Goal: Participate in discussion: Engage in conversation with other users on a specific topic

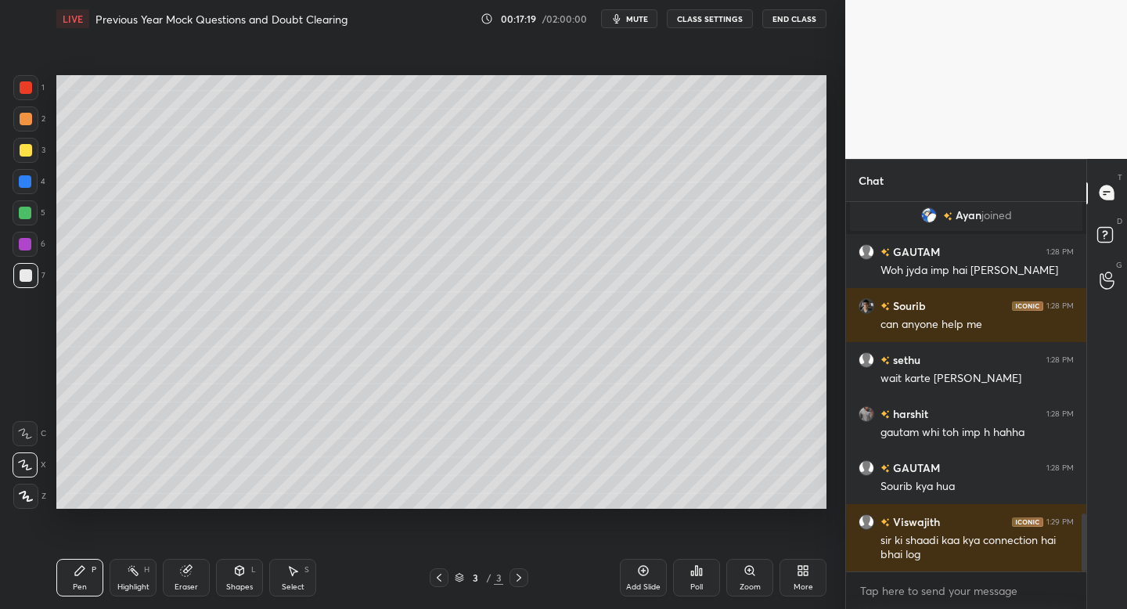
scroll to position [1987, 0]
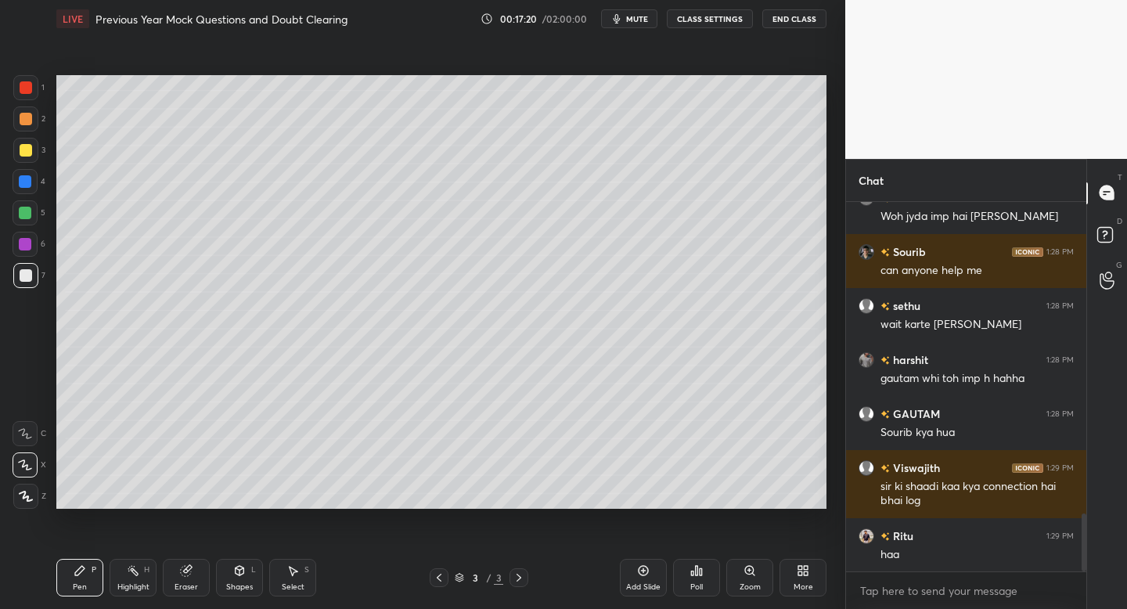
click at [800, 580] on div "More" at bounding box center [802, 578] width 47 height 38
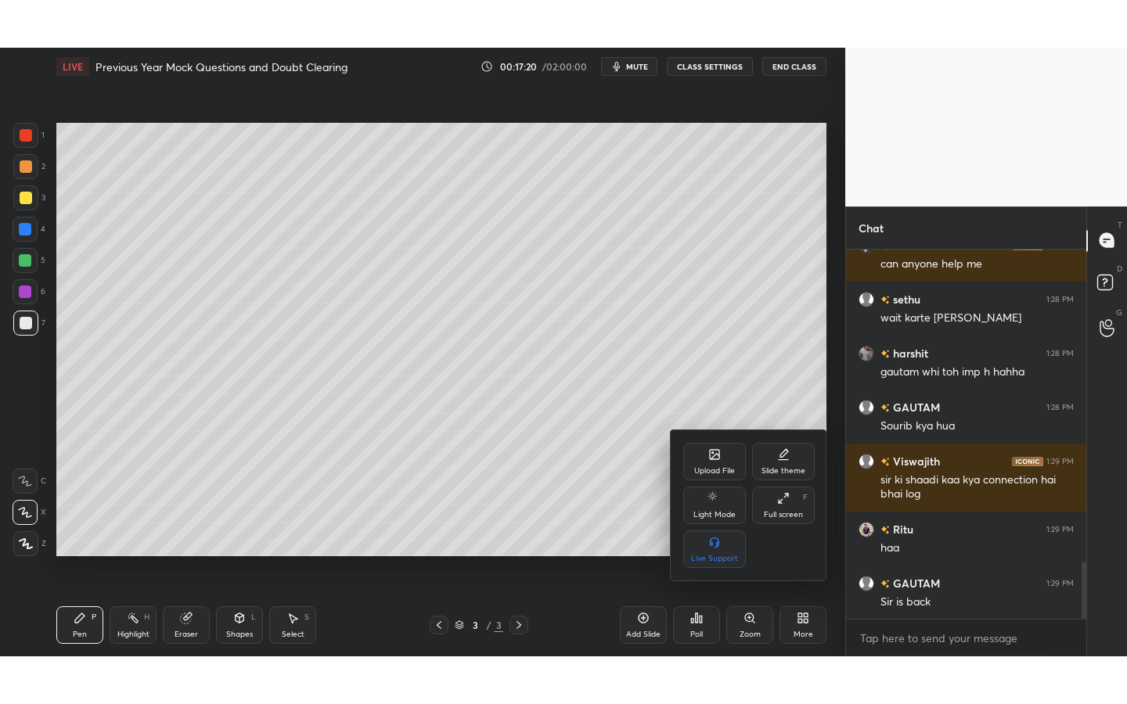
scroll to position [2094, 0]
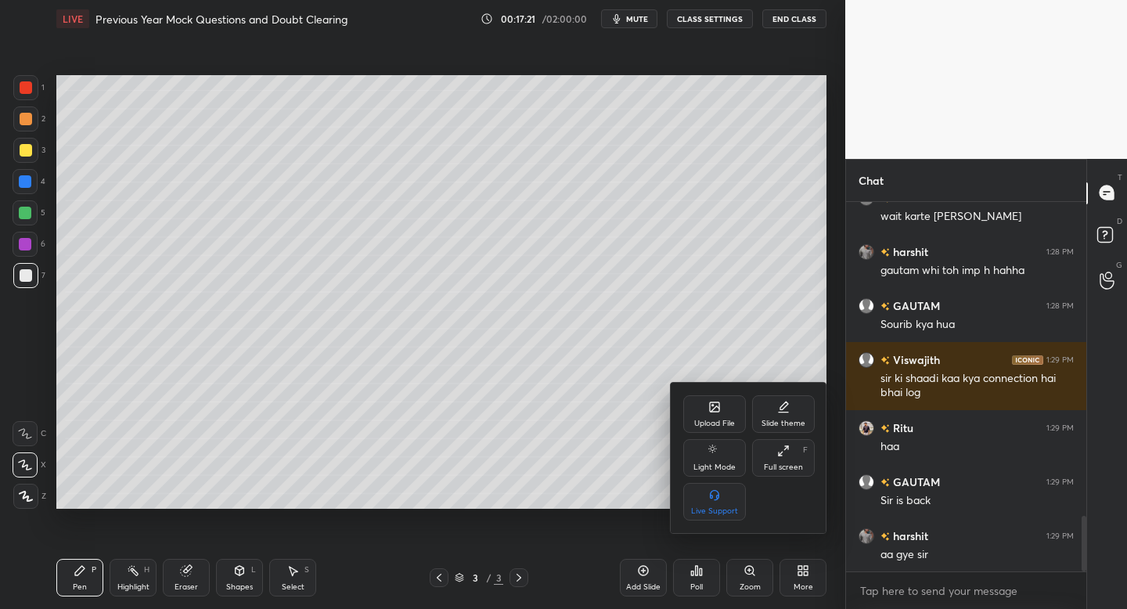
click at [789, 457] on div "Full screen F" at bounding box center [783, 458] width 63 height 38
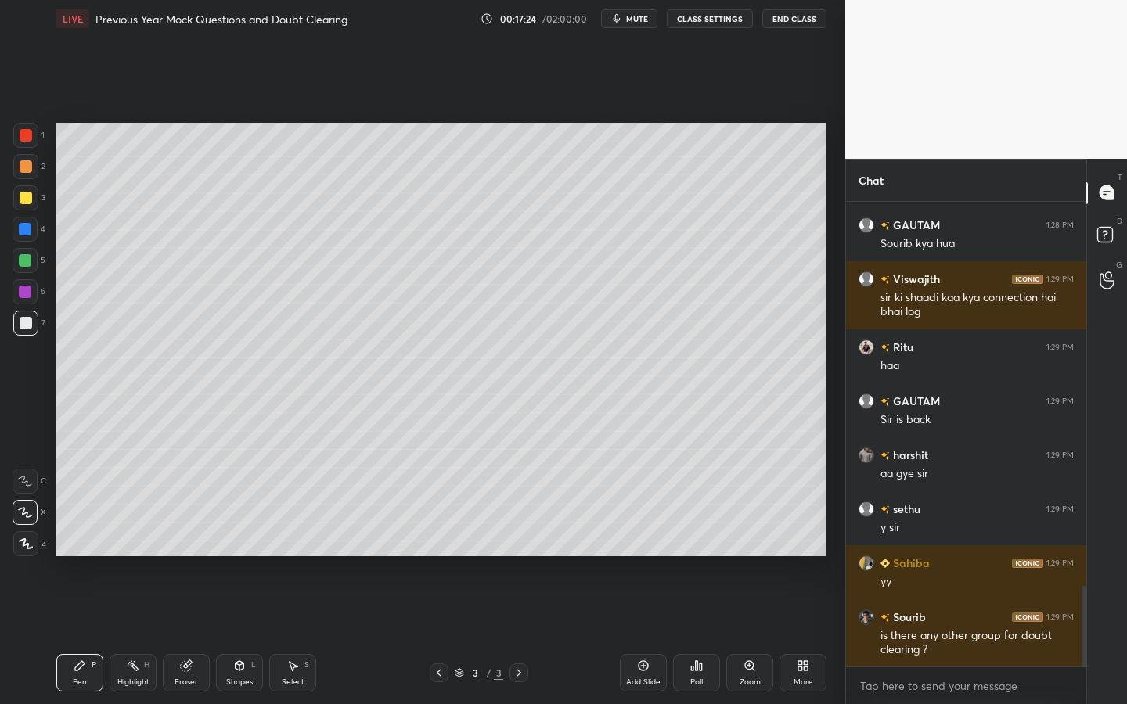
scroll to position [2289, 0]
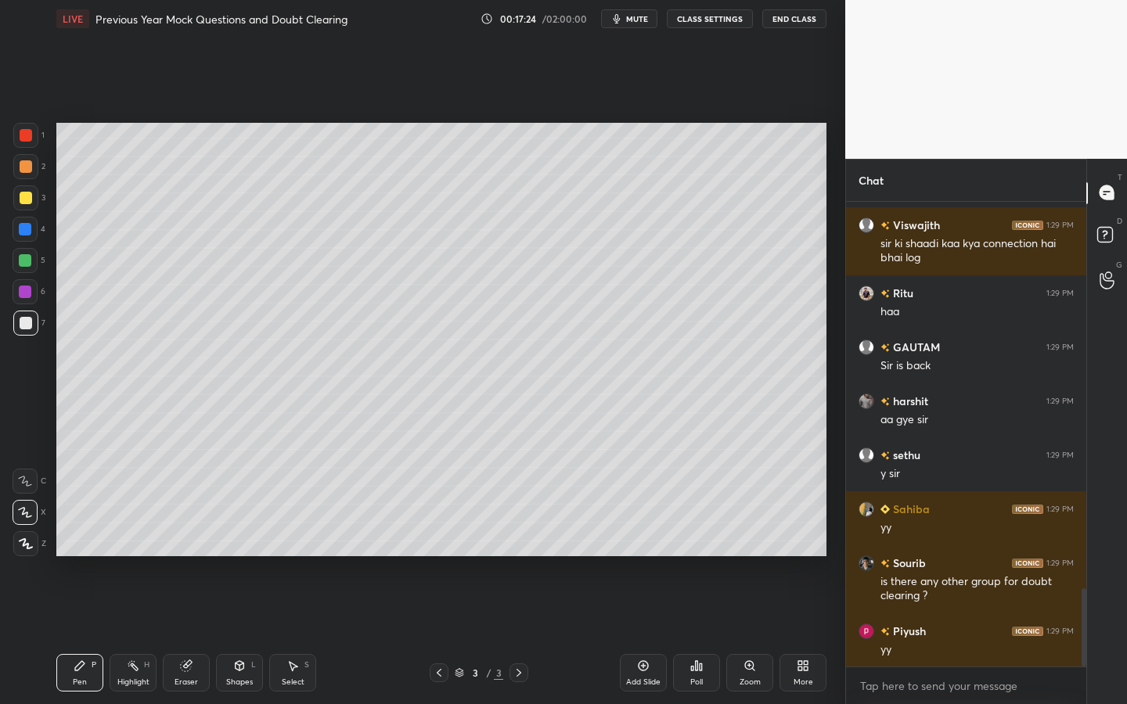
drag, startPoint x: 1088, startPoint y: 615, endPoint x: 1084, endPoint y: 588, distance: 27.7
click at [1084, 588] on div "Chat [PERSON_NAME] 1:28 PM [PERSON_NAME] whi toh imp h hahha GAUTAM 1:28 PM Sou…" at bounding box center [986, 432] width 282 height 546
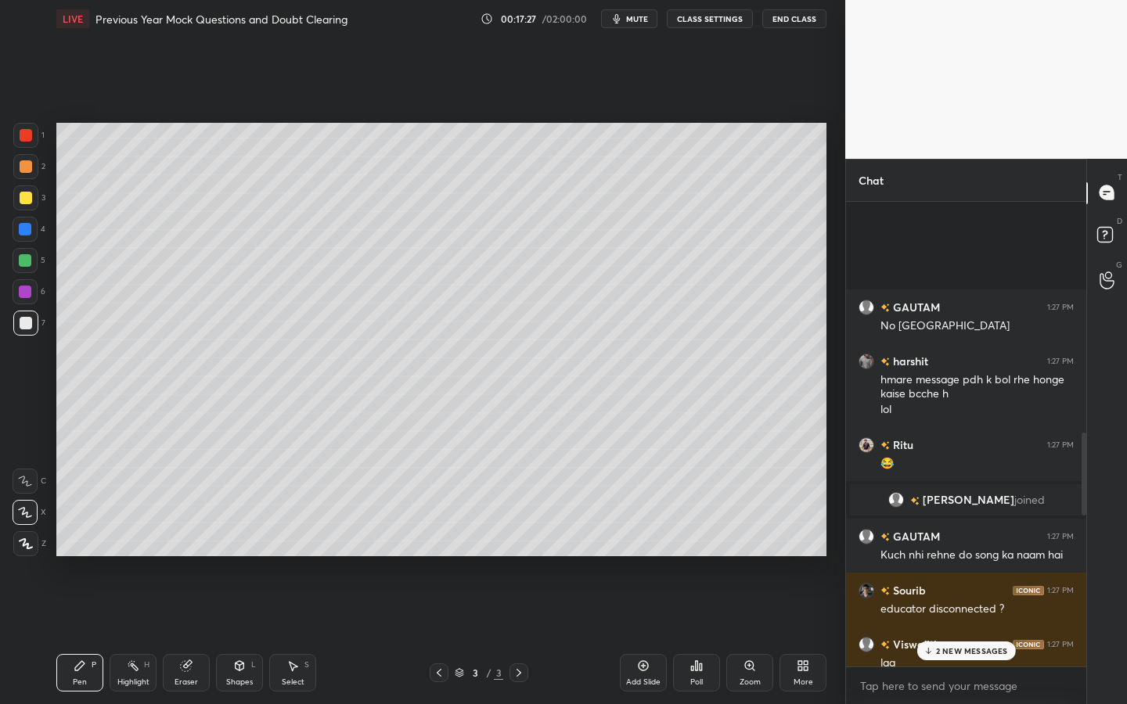
drag, startPoint x: 1083, startPoint y: 604, endPoint x: 1088, endPoint y: 394, distance: 209.7
click at [1088, 394] on div "Chat GAUTAM 1:27 PM No shaadi saaree [PERSON_NAME] 1:27 PM hmare message pdh k …" at bounding box center [986, 432] width 282 height 546
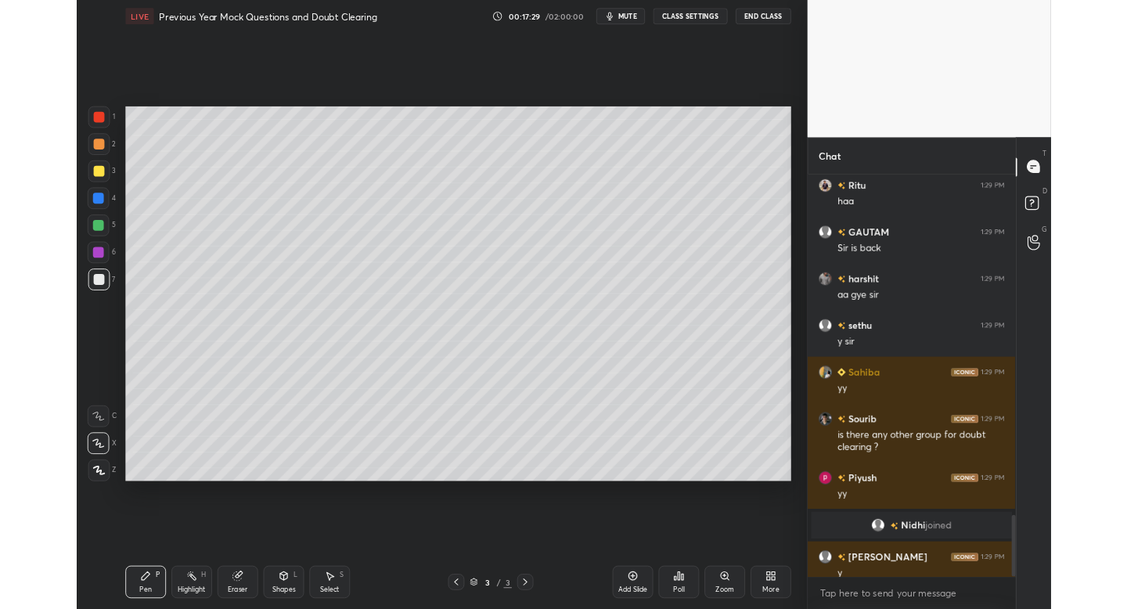
scroll to position [2587, 0]
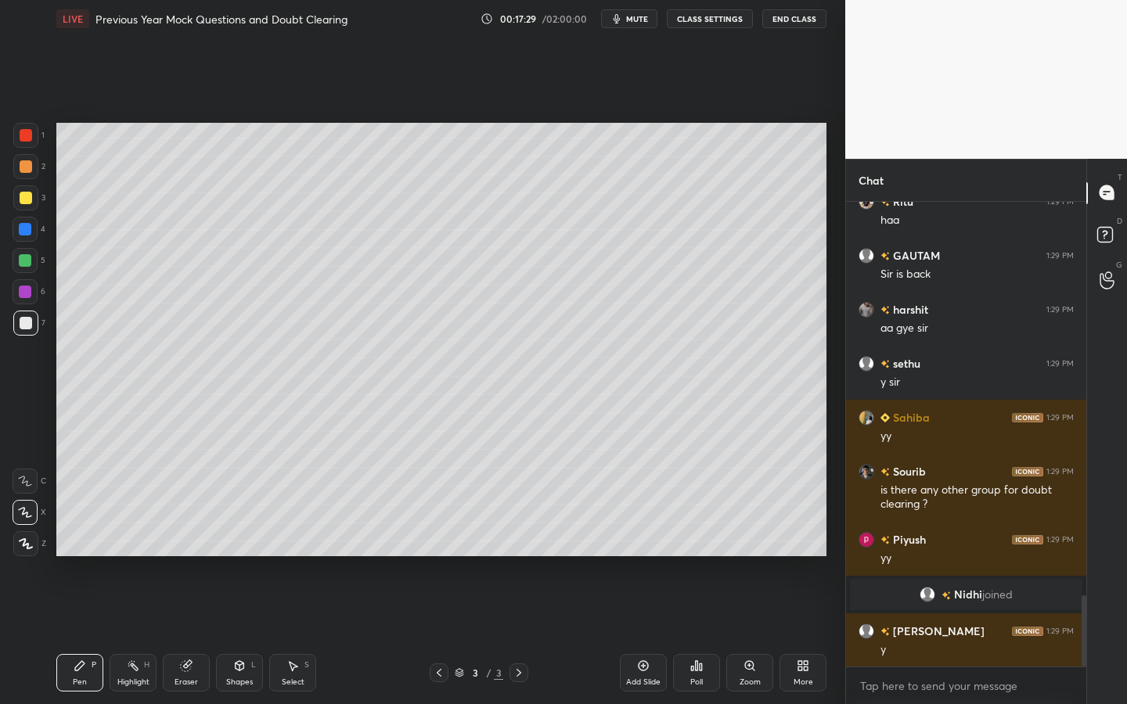
drag, startPoint x: 1084, startPoint y: 430, endPoint x: 1052, endPoint y: 702, distance: 273.5
click at [1052, 608] on div "[PERSON_NAME] 1:29 PM sir ki shaadi kaa kya connection hai bhai log Ritu 1:29 P…" at bounding box center [966, 453] width 240 height 503
click at [809, 608] on div "More" at bounding box center [802, 673] width 47 height 38
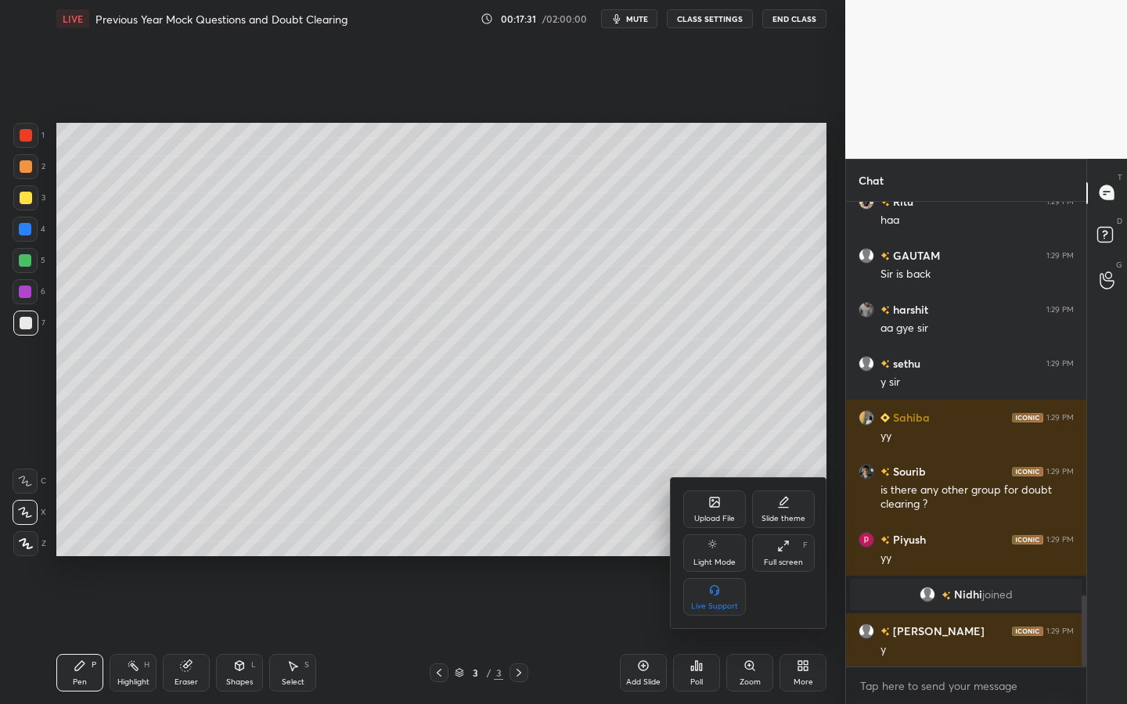
click at [787, 559] on div "Full screen" at bounding box center [783, 563] width 39 height 8
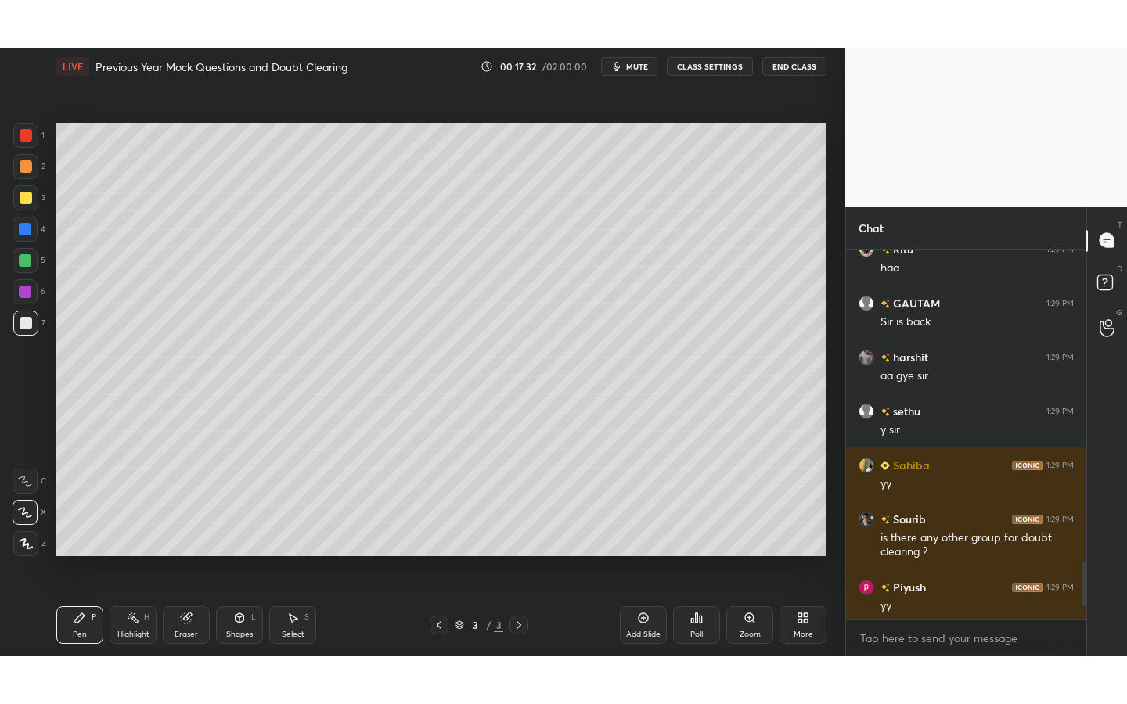
scroll to position [2736, 0]
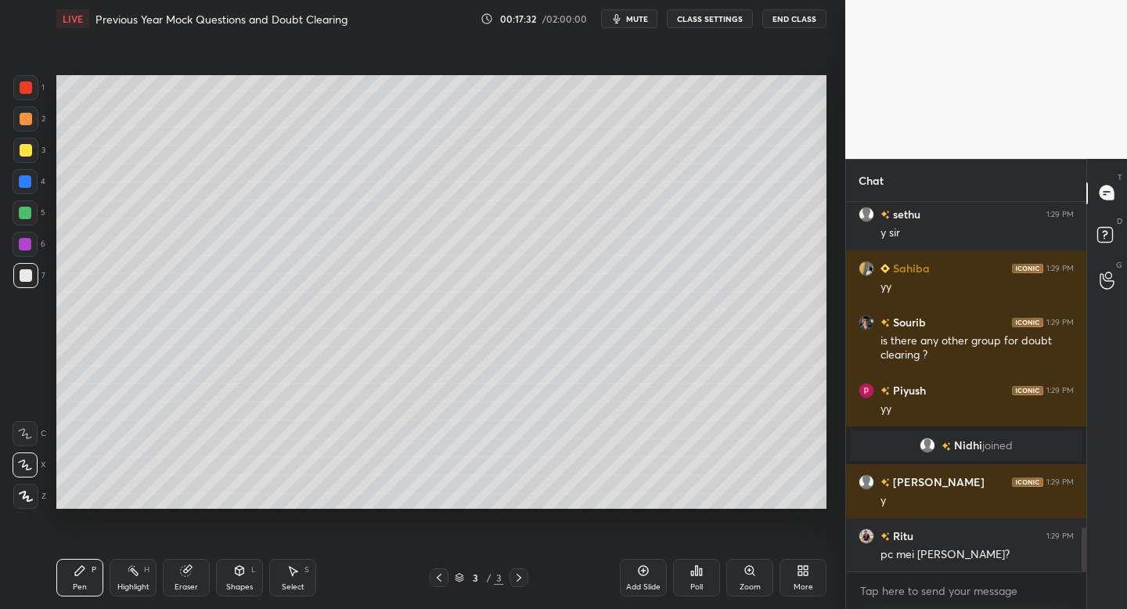
click at [801, 574] on icon at bounding box center [800, 573] width 4 height 4
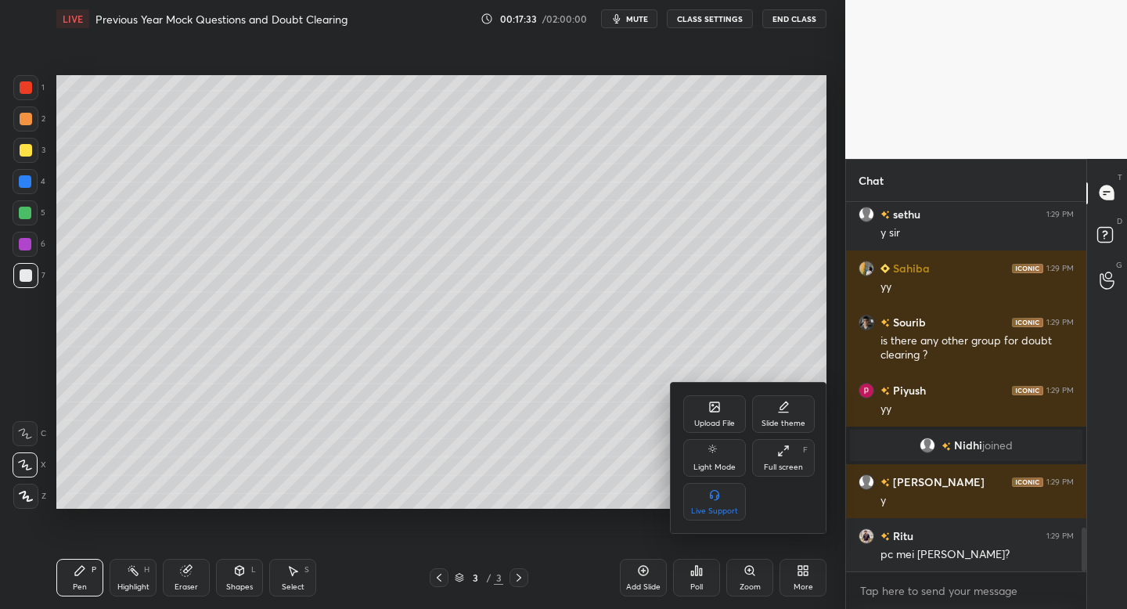
click at [789, 459] on div "Full screen F" at bounding box center [783, 458] width 63 height 38
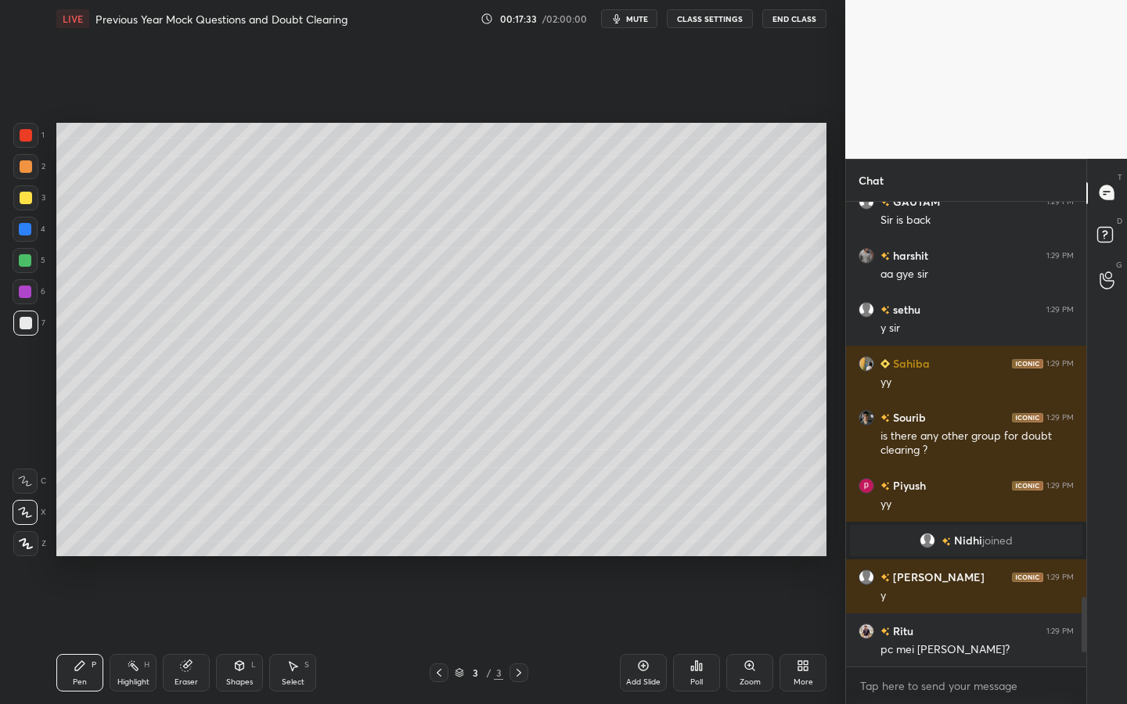
scroll to position [0, 0]
type textarea "x"
click at [27, 242] on div "4" at bounding box center [29, 232] width 33 height 31
click at [24, 268] on div at bounding box center [25, 260] width 25 height 25
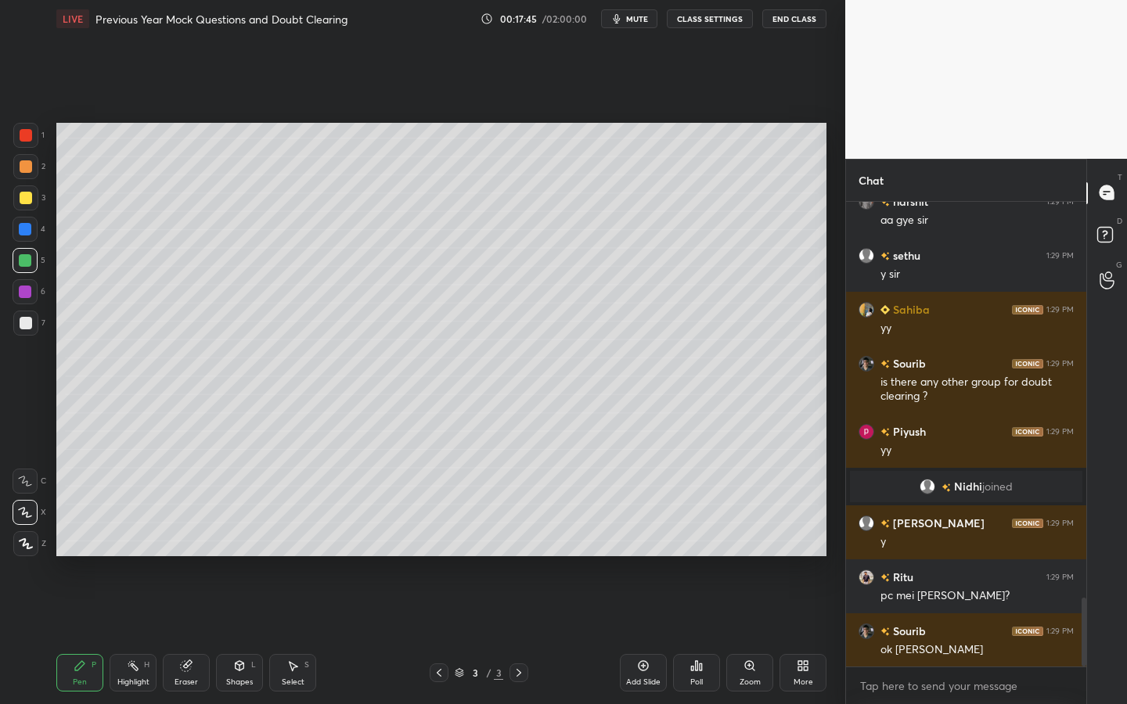
click at [26, 319] on div at bounding box center [26, 323] width 13 height 13
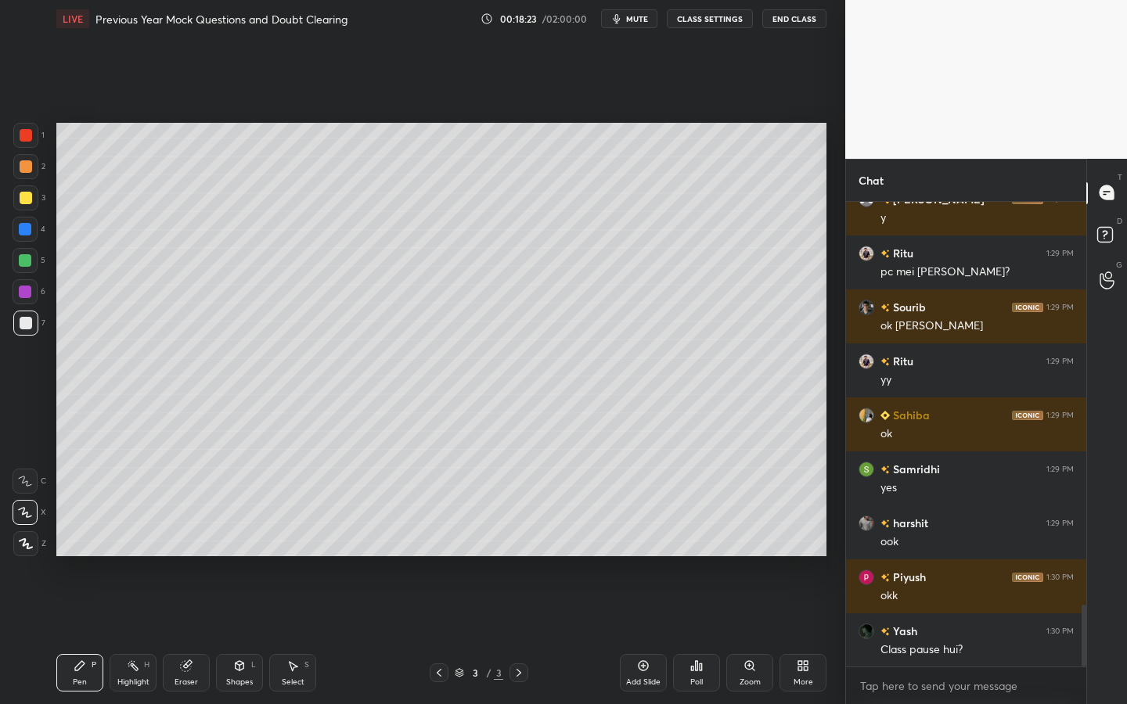
scroll to position [3056, 0]
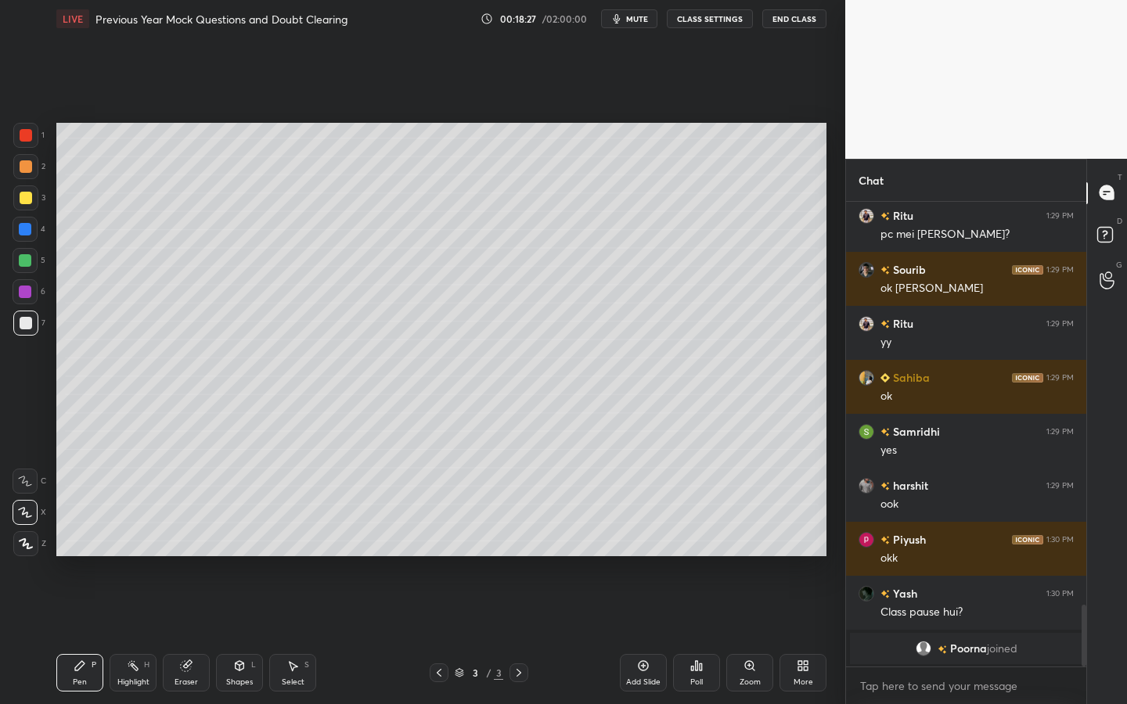
click at [27, 174] on div at bounding box center [25, 166] width 25 height 25
click at [20, 253] on div at bounding box center [25, 260] width 25 height 25
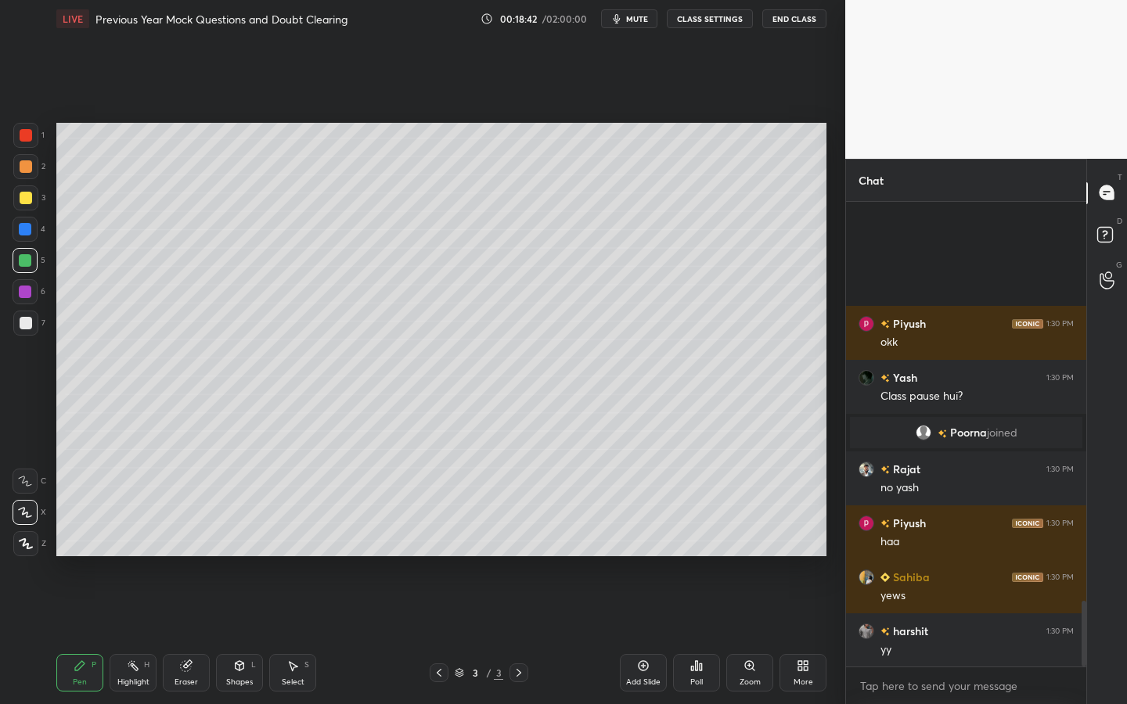
scroll to position [2817, 0]
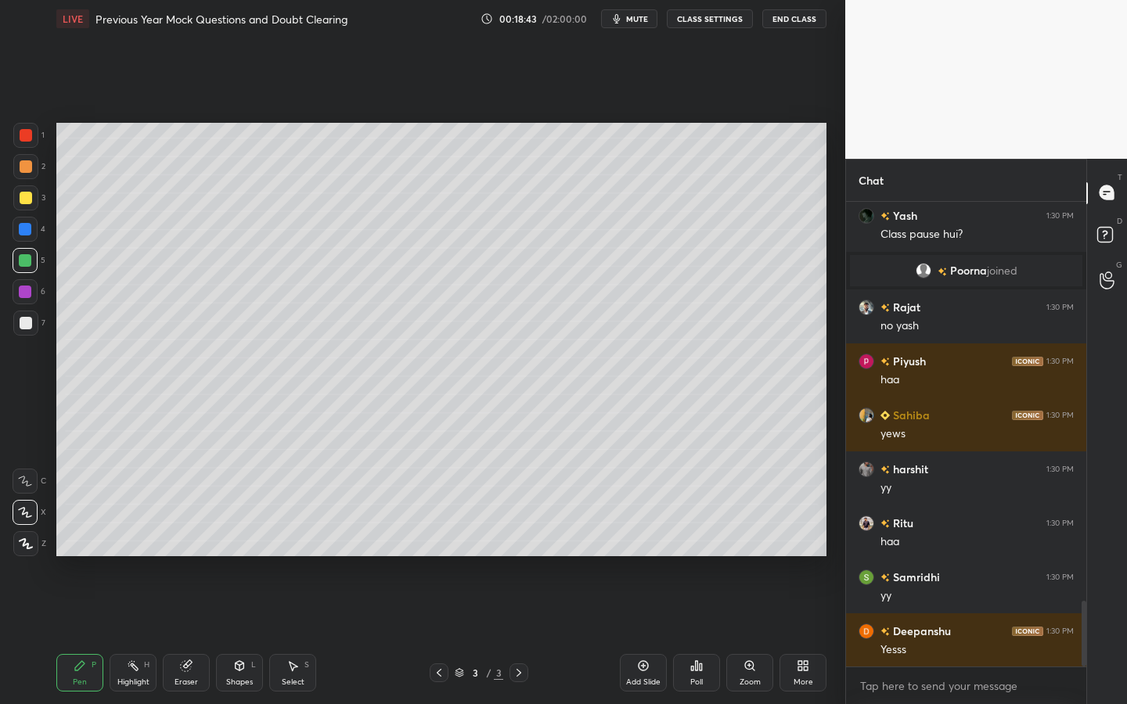
click at [25, 318] on div at bounding box center [26, 323] width 13 height 13
click at [23, 197] on div at bounding box center [26, 198] width 13 height 13
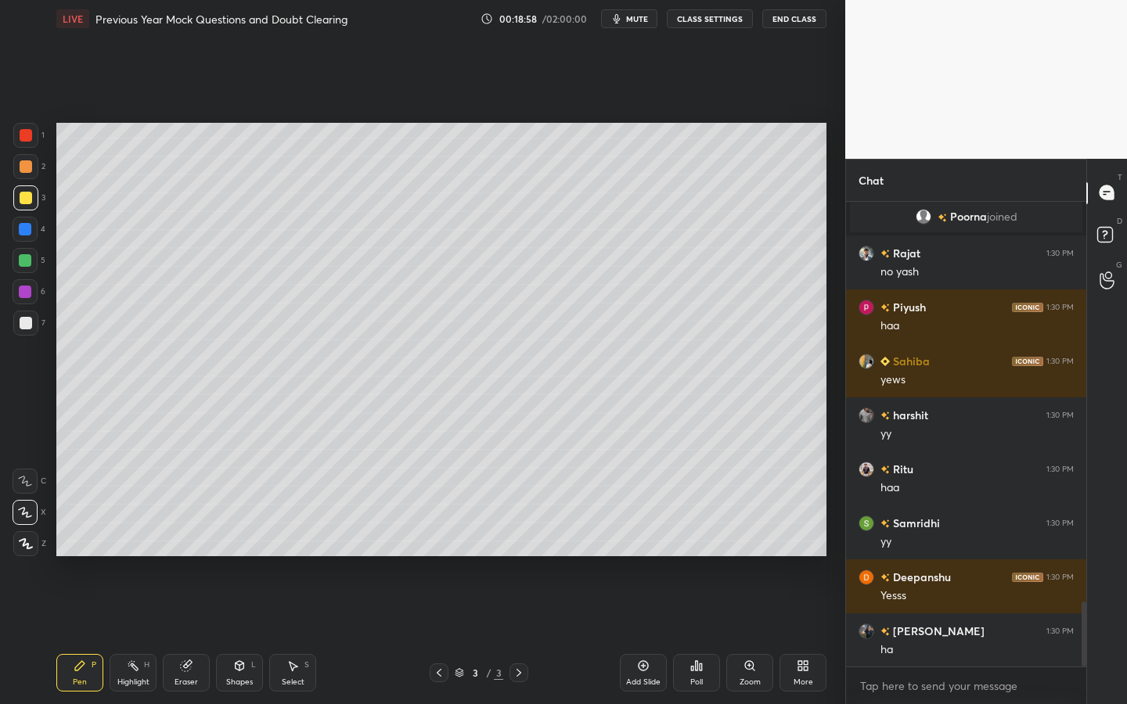
scroll to position [2925, 0]
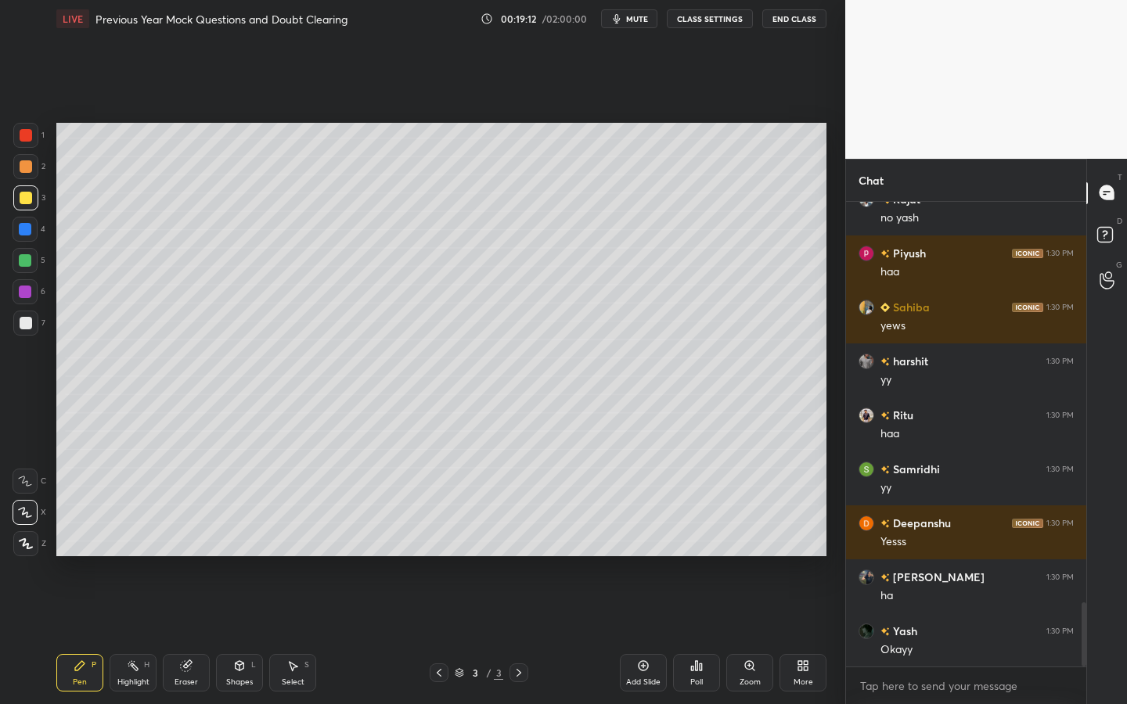
click at [798, 608] on icon at bounding box center [802, 666] width 13 height 13
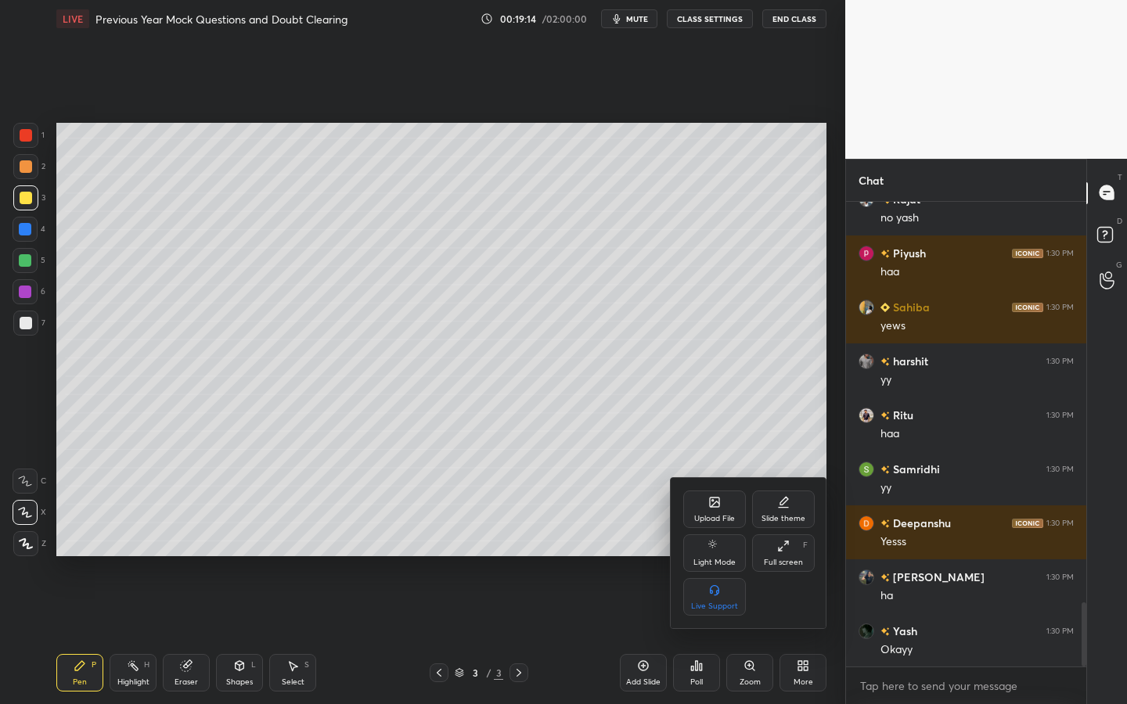
click at [696, 608] on div at bounding box center [563, 352] width 1127 height 704
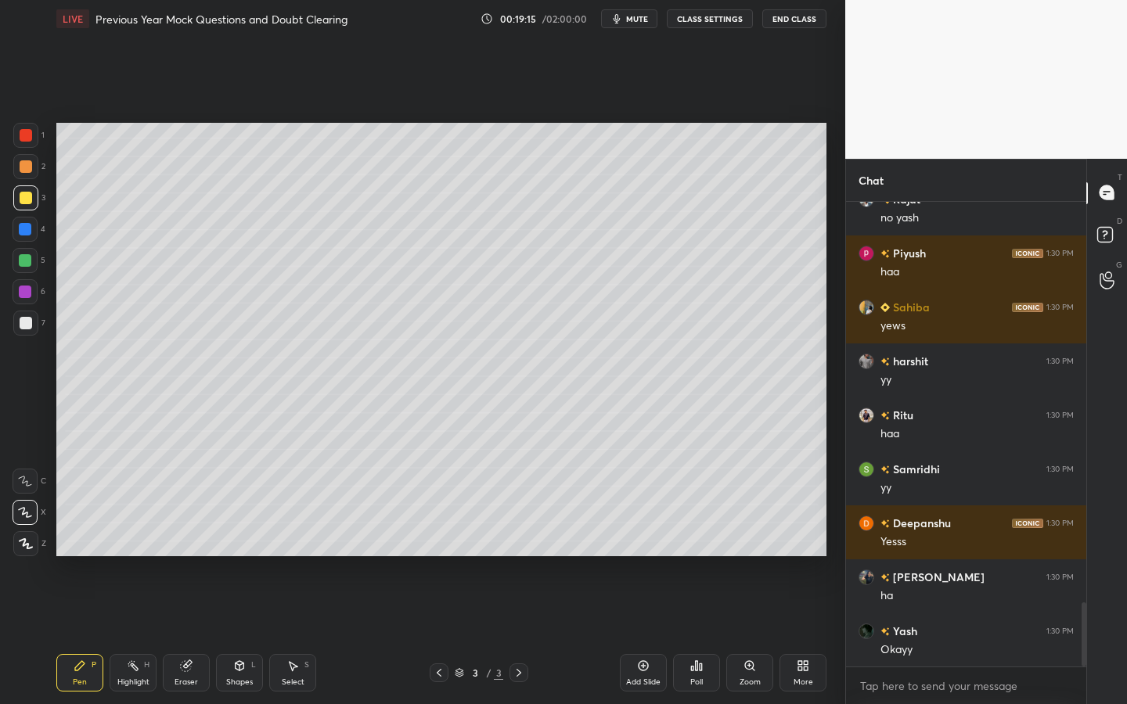
click at [694, 608] on icon at bounding box center [696, 666] width 13 height 13
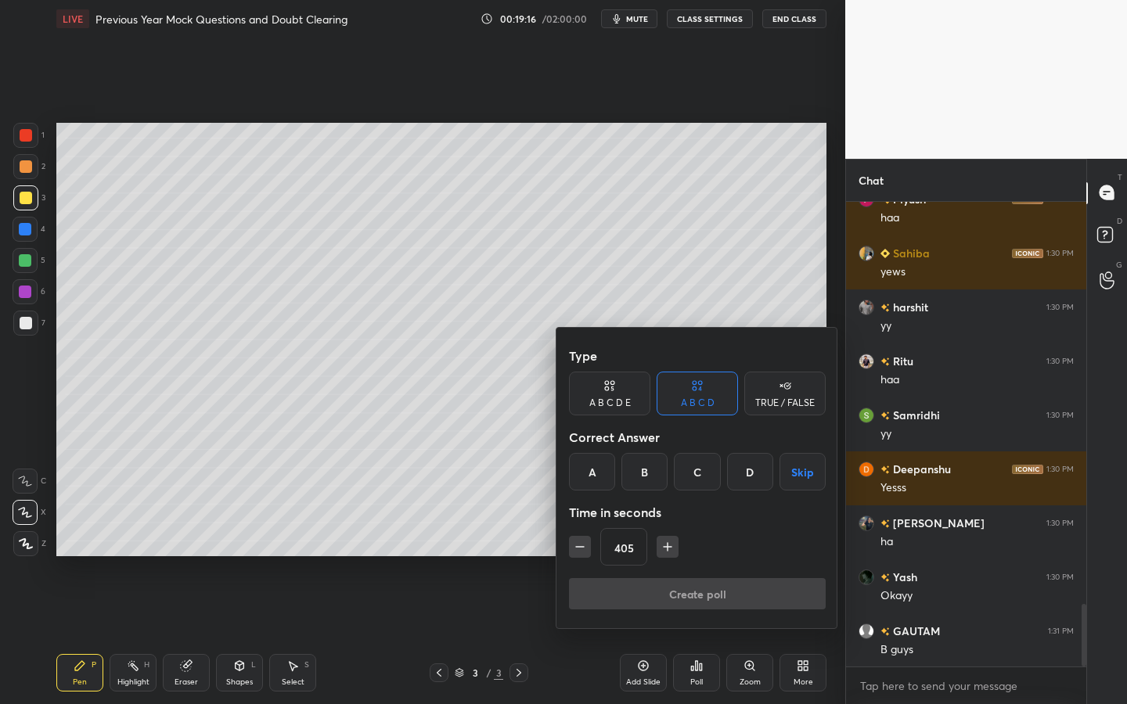
click at [589, 549] on button "button" at bounding box center [580, 547] width 22 height 22
click at [591, 550] on div "390" at bounding box center [697, 547] width 257 height 38
click at [591, 549] on div "390" at bounding box center [697, 547] width 257 height 38
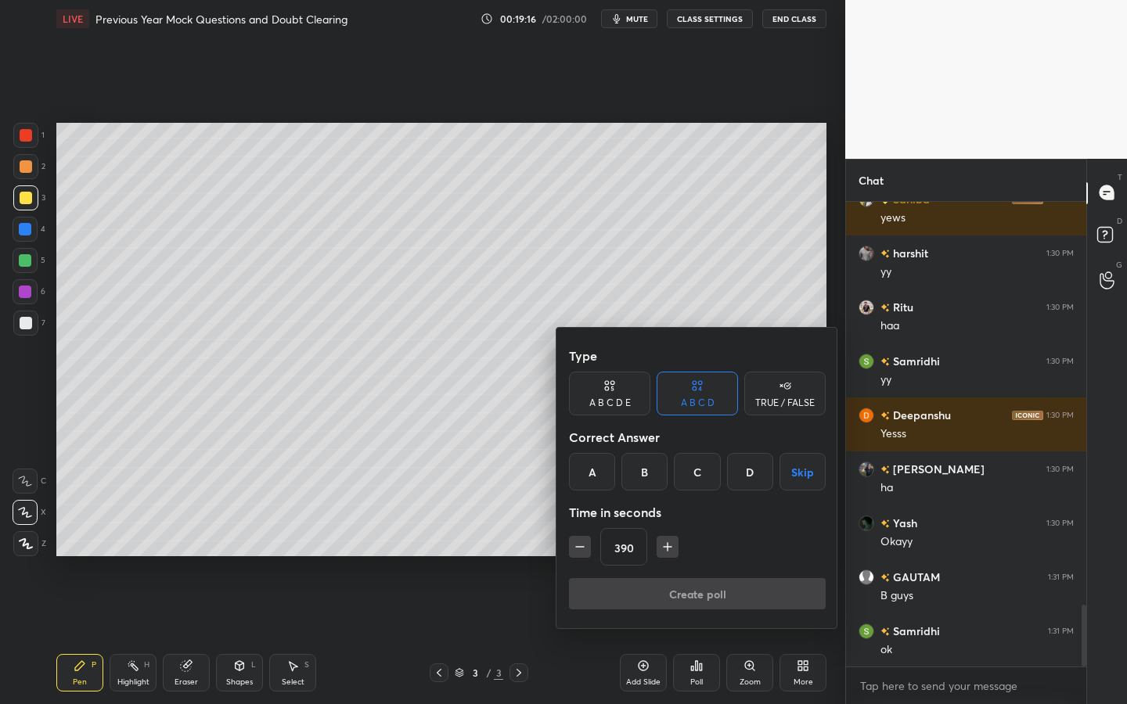
click at [591, 548] on div "390" at bounding box center [697, 547] width 257 height 38
click at [589, 549] on div "390" at bounding box center [697, 547] width 257 height 38
click at [588, 549] on button "button" at bounding box center [580, 547] width 22 height 22
click at [587, 548] on button "button" at bounding box center [580, 547] width 22 height 22
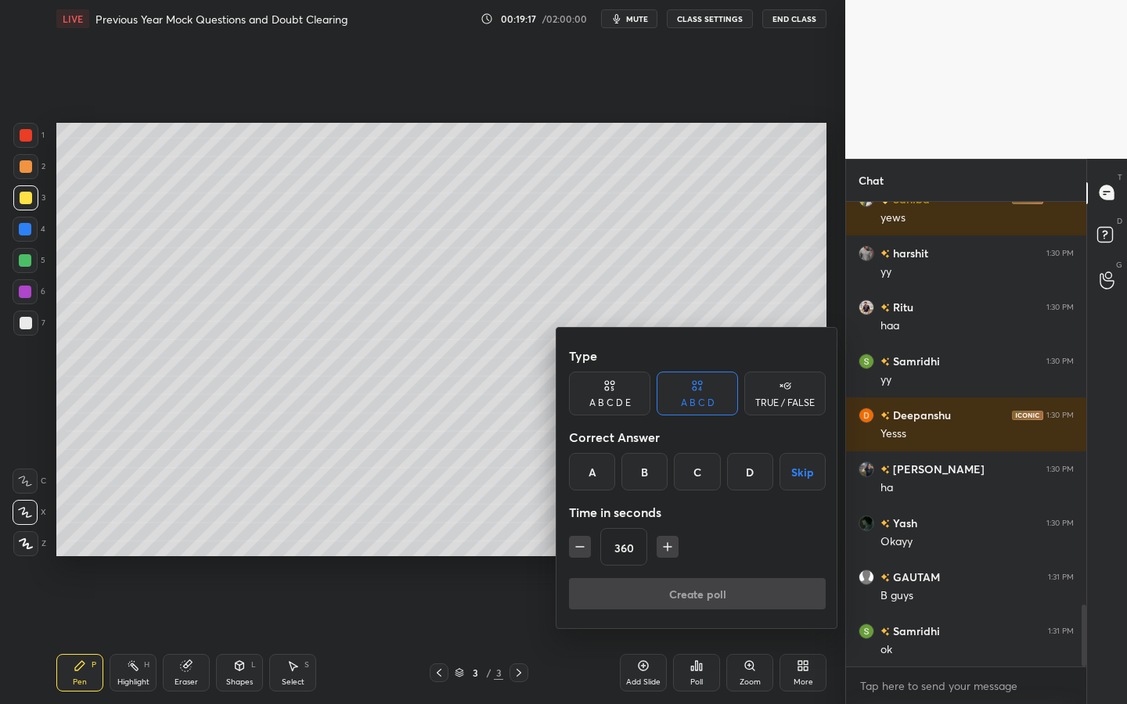
click at [584, 547] on icon "button" at bounding box center [580, 547] width 16 height 16
click at [583, 546] on icon "button" at bounding box center [580, 547] width 16 height 16
click at [583, 545] on icon "button" at bounding box center [580, 547] width 16 height 16
click at [582, 545] on icon "button" at bounding box center [580, 547] width 16 height 16
click at [582, 546] on icon "button" at bounding box center [580, 547] width 16 height 16
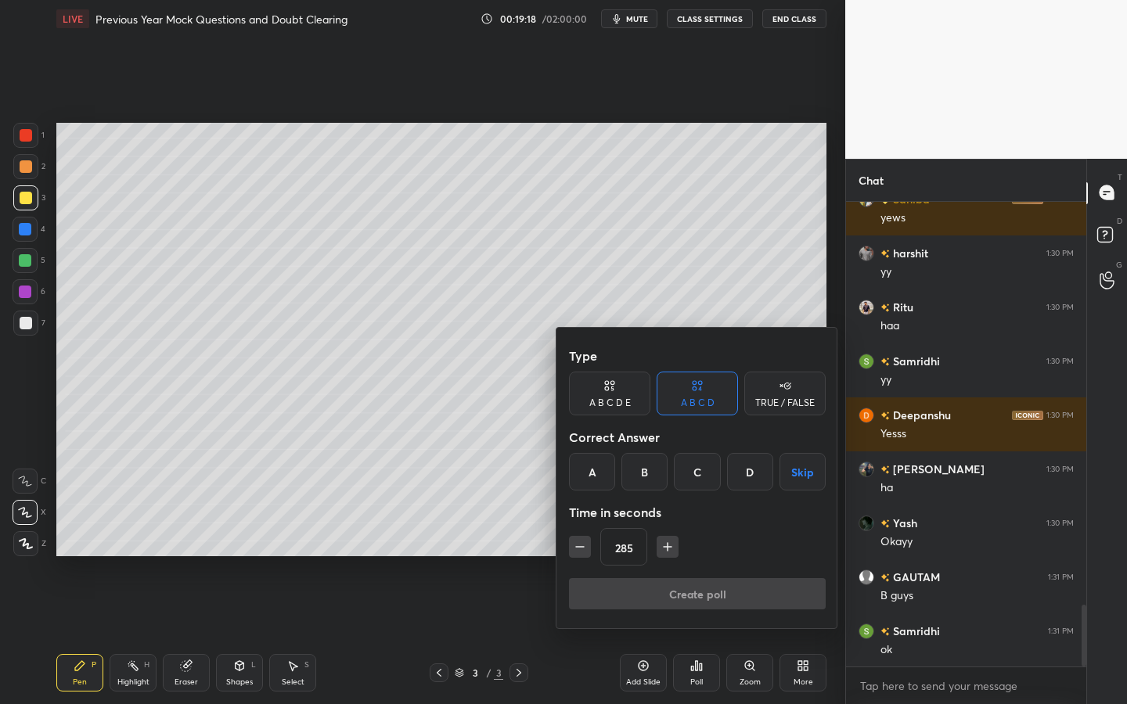
click at [582, 546] on icon "button" at bounding box center [580, 547] width 16 height 16
click at [581, 547] on icon "button" at bounding box center [580, 547] width 8 height 0
click at [583, 547] on icon "button" at bounding box center [580, 547] width 8 height 0
click at [582, 547] on icon "button" at bounding box center [580, 547] width 8 height 0
click at [582, 545] on icon "button" at bounding box center [580, 547] width 16 height 16
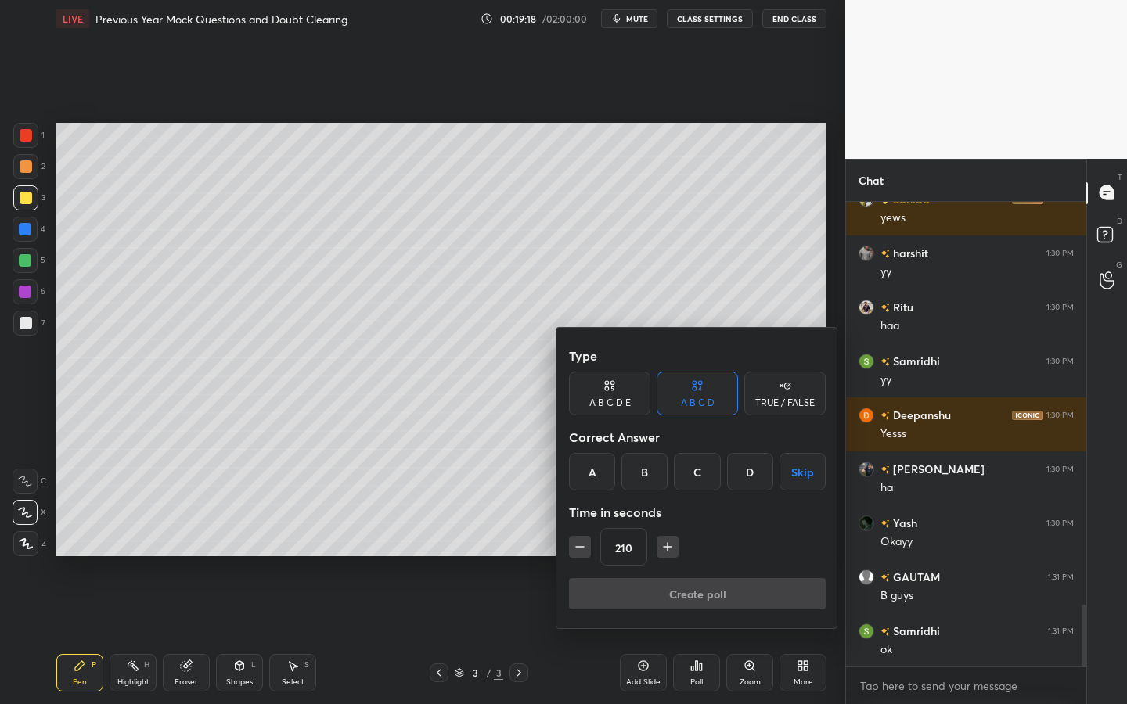
click at [582, 545] on icon "button" at bounding box center [580, 547] width 16 height 16
click at [581, 545] on icon "button" at bounding box center [580, 547] width 16 height 16
click at [579, 545] on icon "button" at bounding box center [580, 547] width 16 height 16
click at [580, 545] on icon "button" at bounding box center [580, 547] width 16 height 16
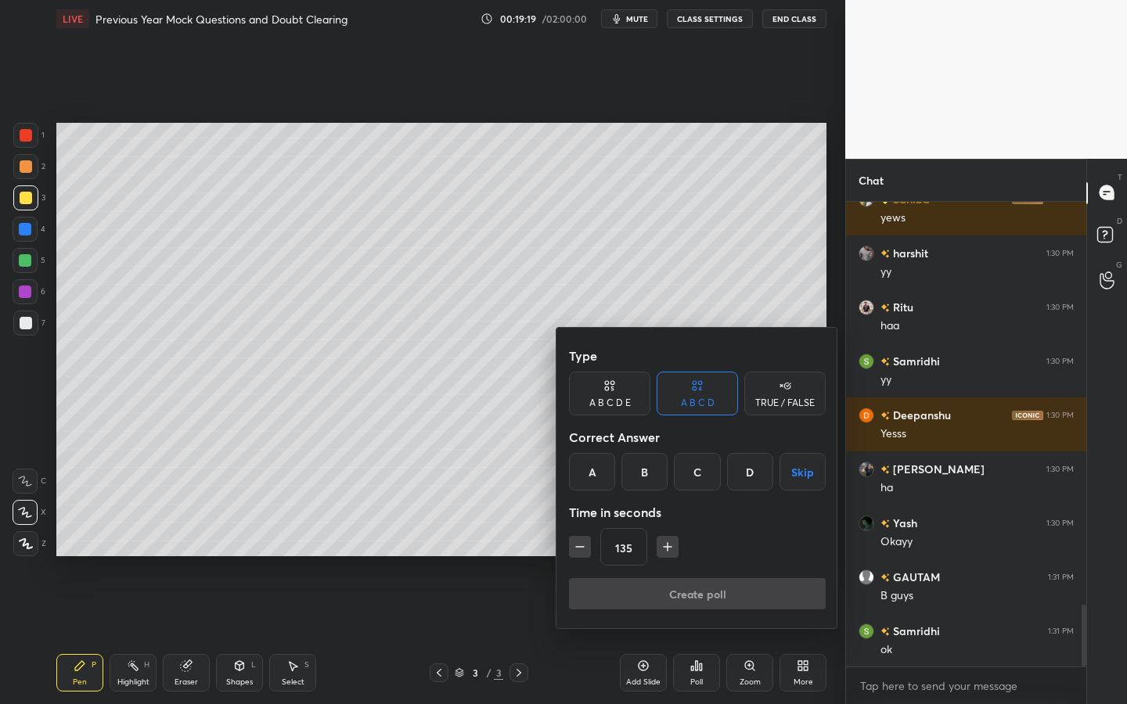
click at [579, 545] on icon "button" at bounding box center [580, 547] width 16 height 16
click at [581, 545] on icon "button" at bounding box center [580, 547] width 16 height 16
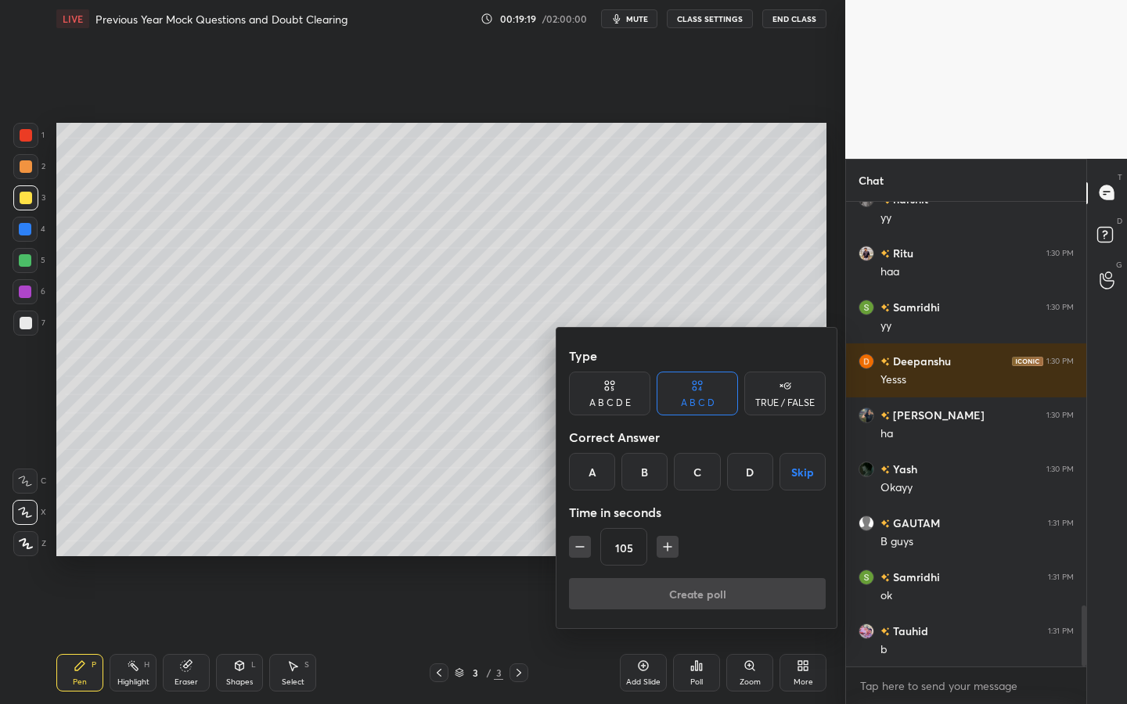
click at [580, 545] on icon "button" at bounding box center [580, 547] width 16 height 16
click at [578, 545] on icon "button" at bounding box center [580, 547] width 16 height 16
click at [580, 545] on icon "button" at bounding box center [580, 547] width 16 height 16
click at [581, 544] on icon "button" at bounding box center [580, 547] width 16 height 16
click at [581, 543] on icon "button" at bounding box center [580, 547] width 16 height 16
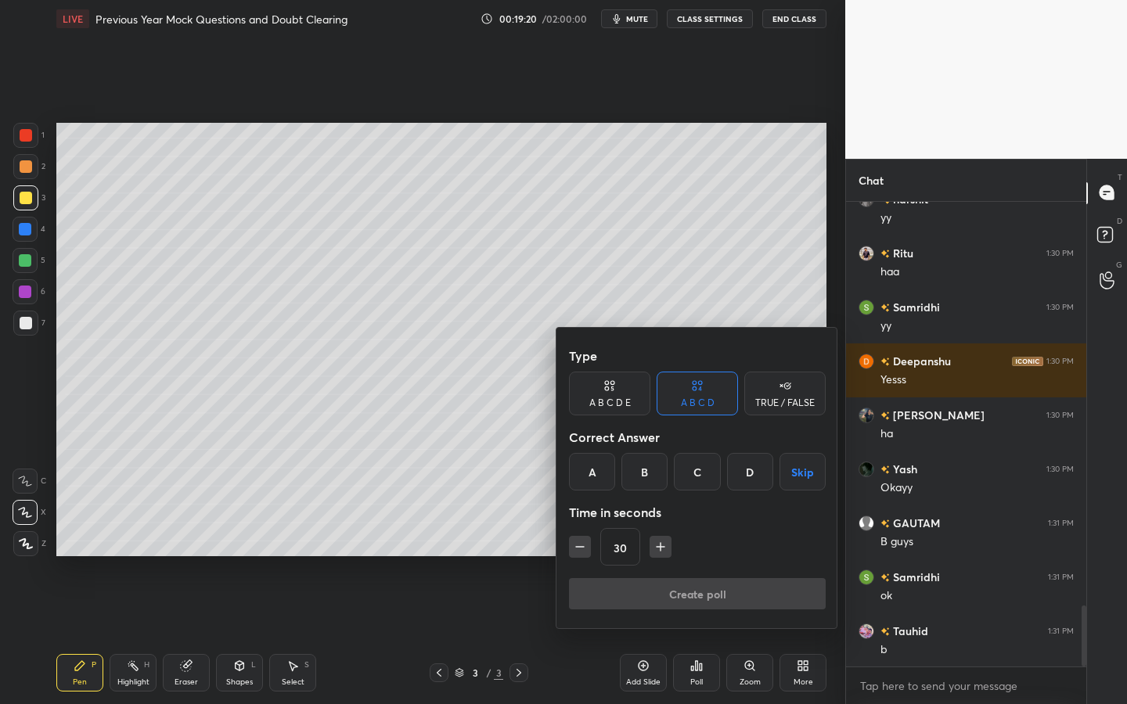
click at [582, 543] on icon "button" at bounding box center [580, 547] width 16 height 16
type input "15"
click at [584, 543] on div "15" at bounding box center [697, 547] width 257 height 38
click at [584, 544] on div "15" at bounding box center [697, 547] width 257 height 38
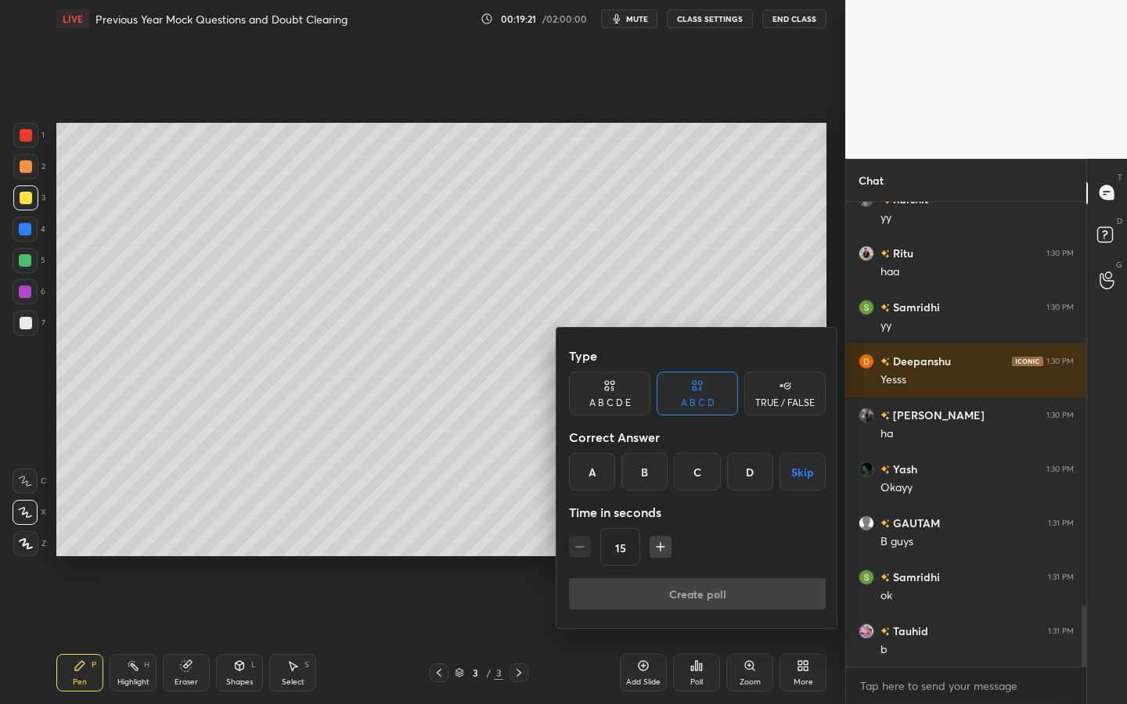
click at [803, 474] on button "Skip" at bounding box center [802, 472] width 46 height 38
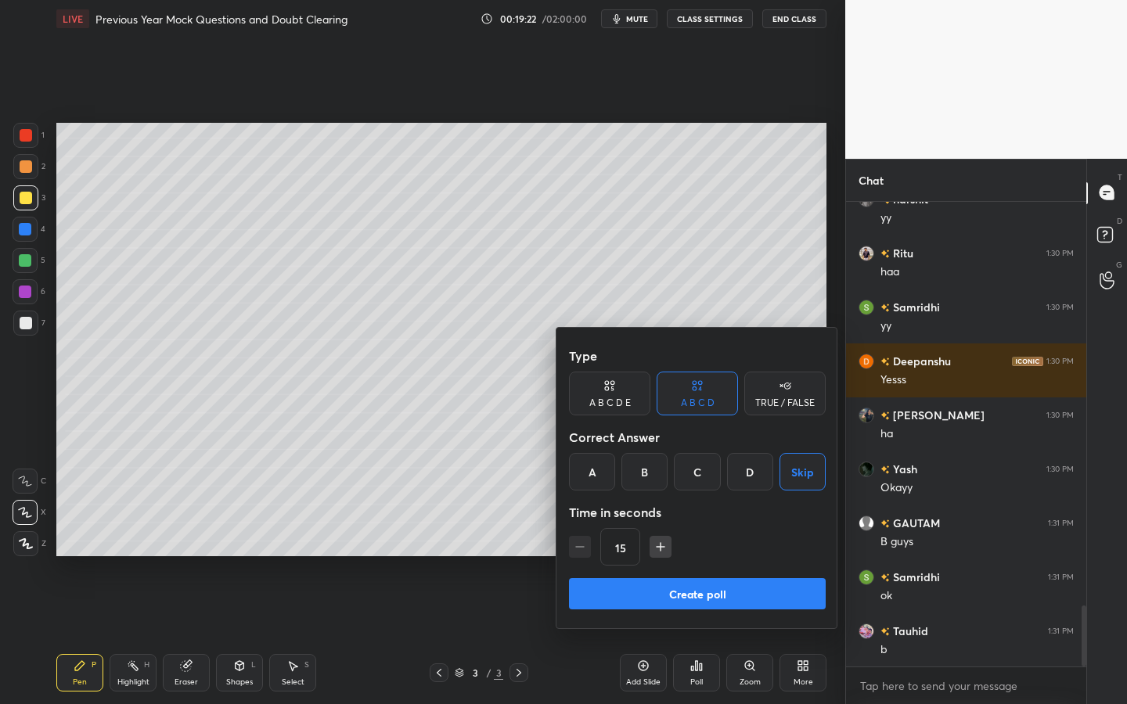
click at [710, 587] on button "Create poll" at bounding box center [697, 593] width 257 height 31
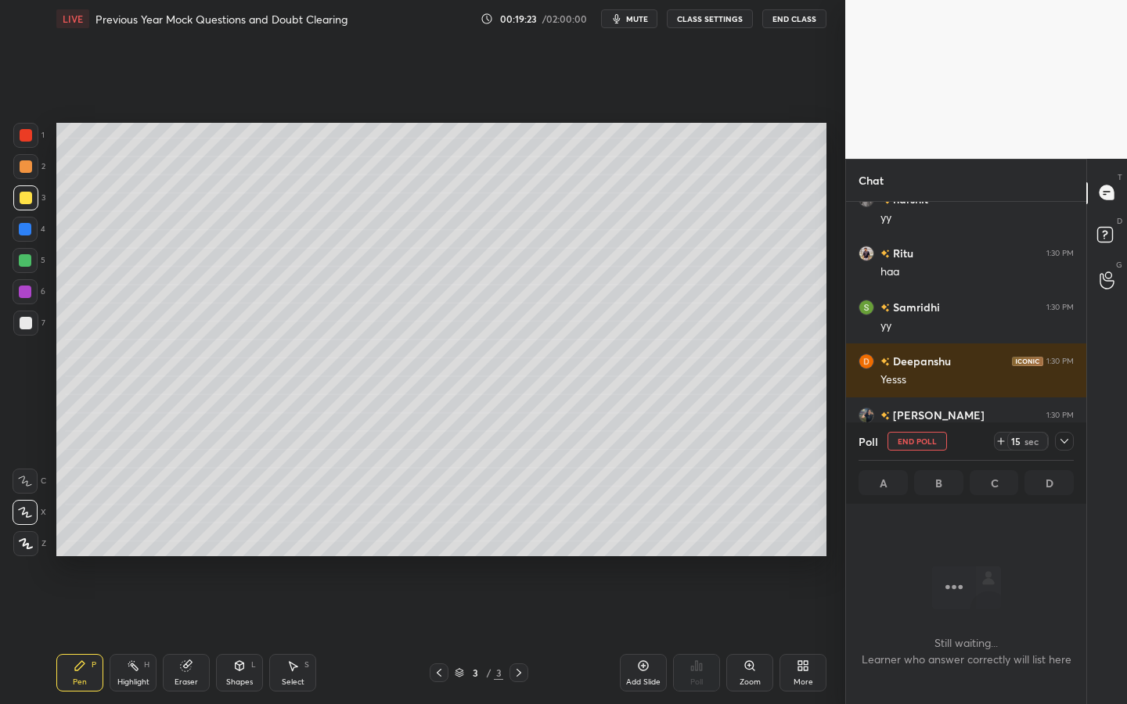
scroll to position [416, 236]
click at [1001, 442] on icon at bounding box center [1000, 441] width 13 height 13
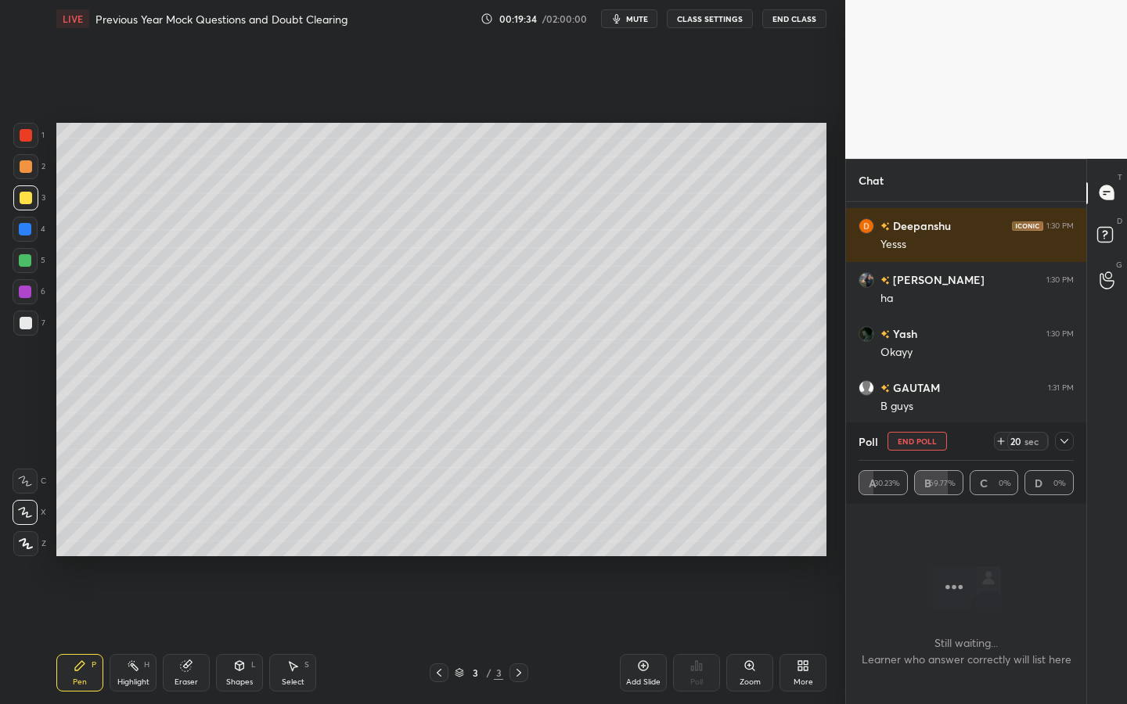
click at [1062, 444] on icon at bounding box center [1064, 441] width 13 height 13
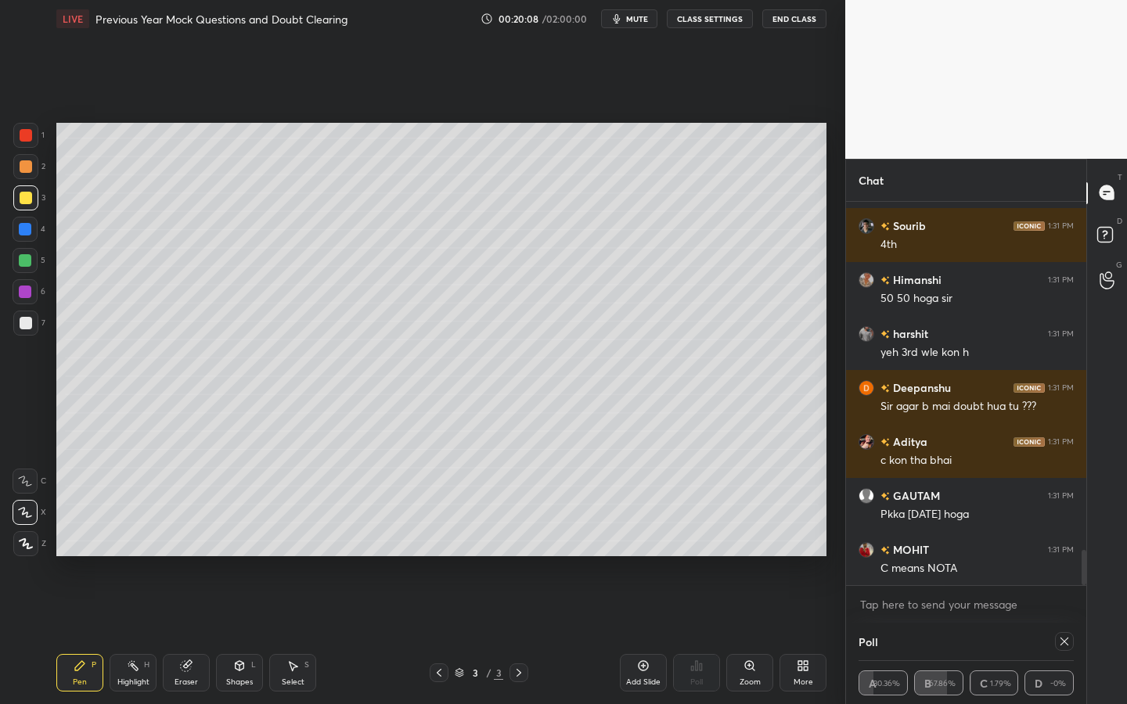
scroll to position [3831, 0]
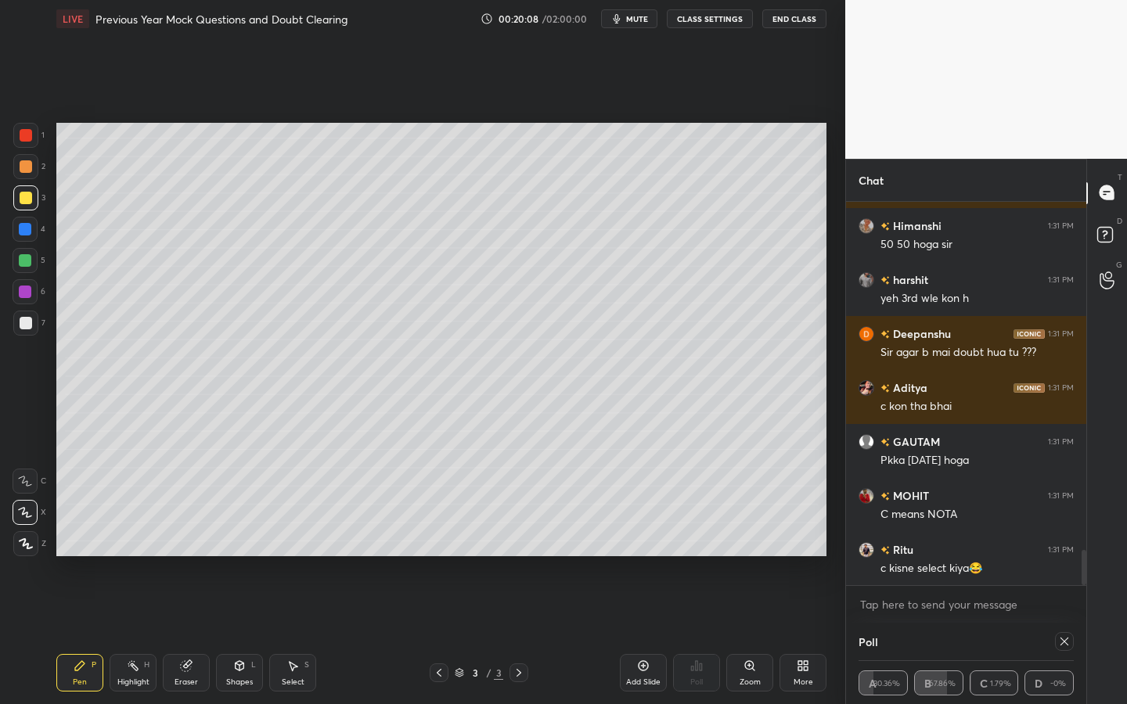
click at [1064, 608] on icon at bounding box center [1064, 641] width 13 height 13
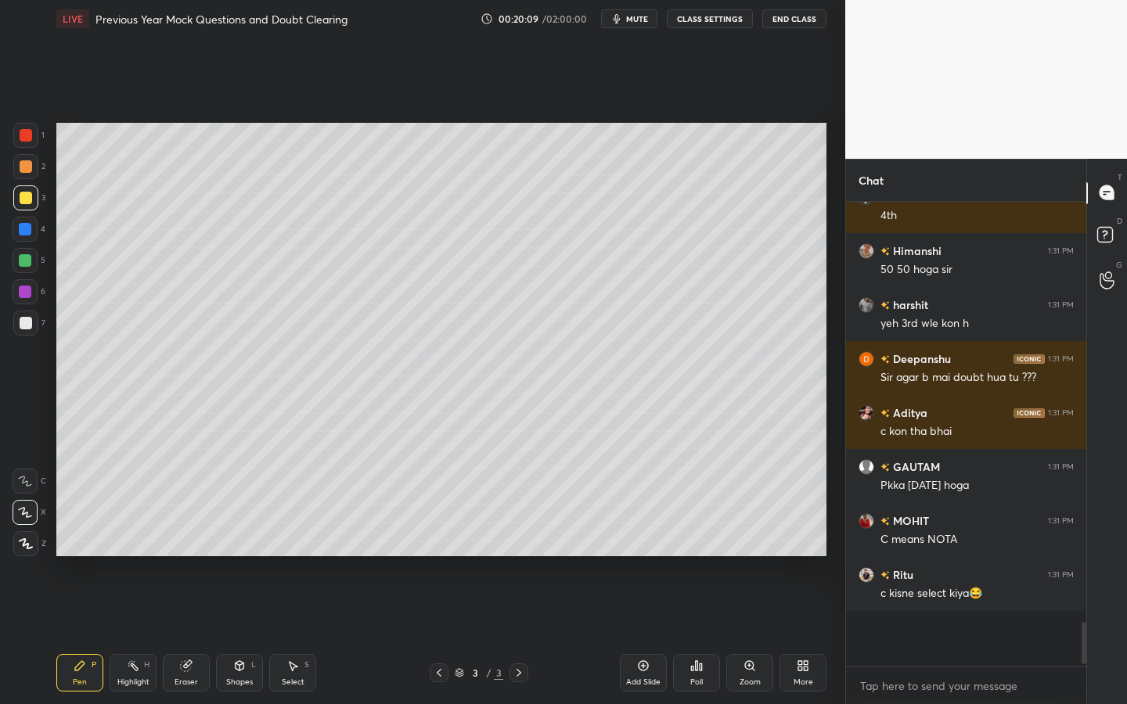
scroll to position [434, 236]
click at [32, 163] on div at bounding box center [25, 166] width 25 height 25
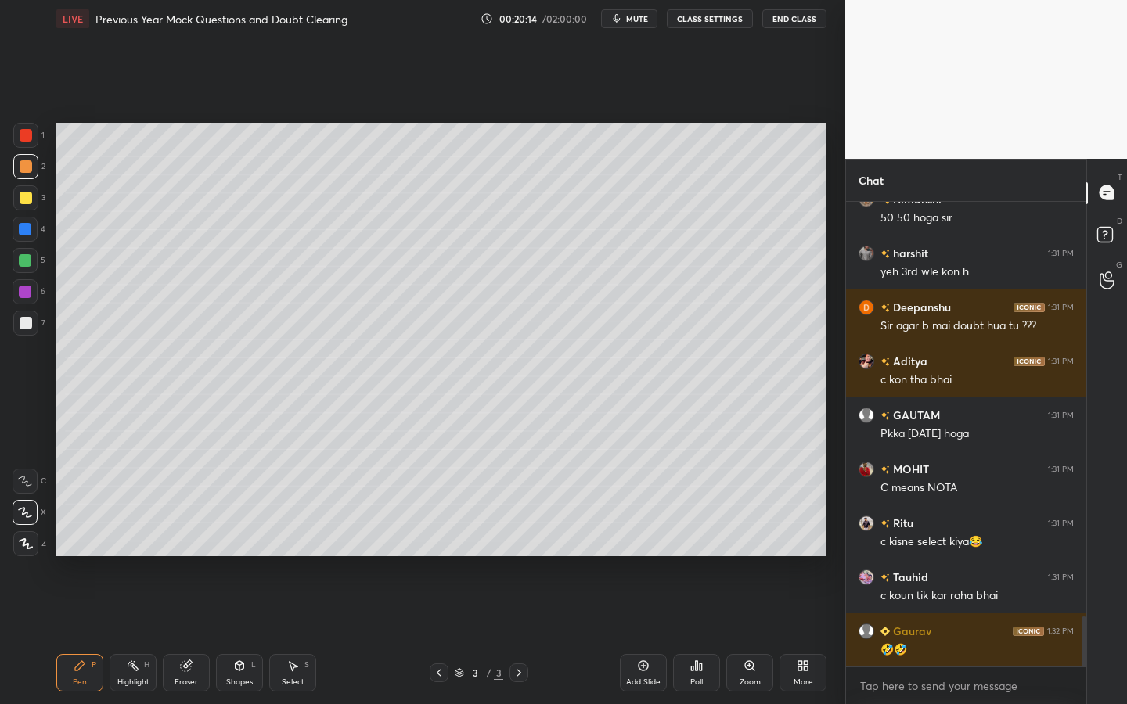
click at [25, 263] on div at bounding box center [25, 260] width 13 height 13
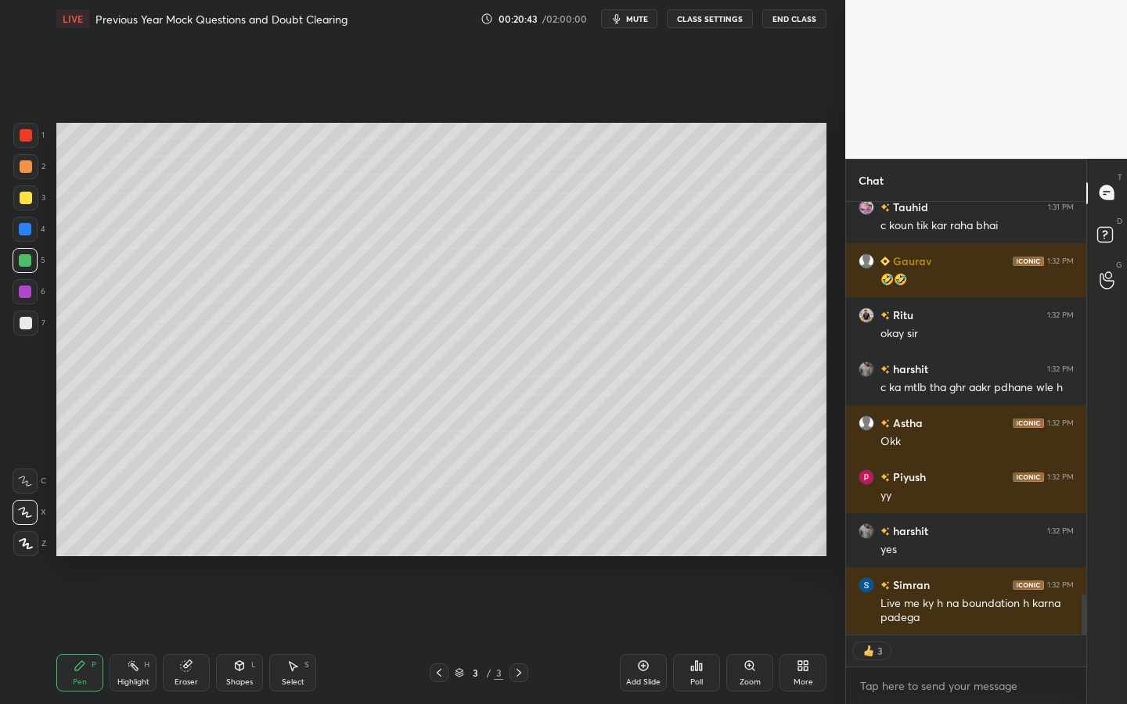
scroll to position [4282, 0]
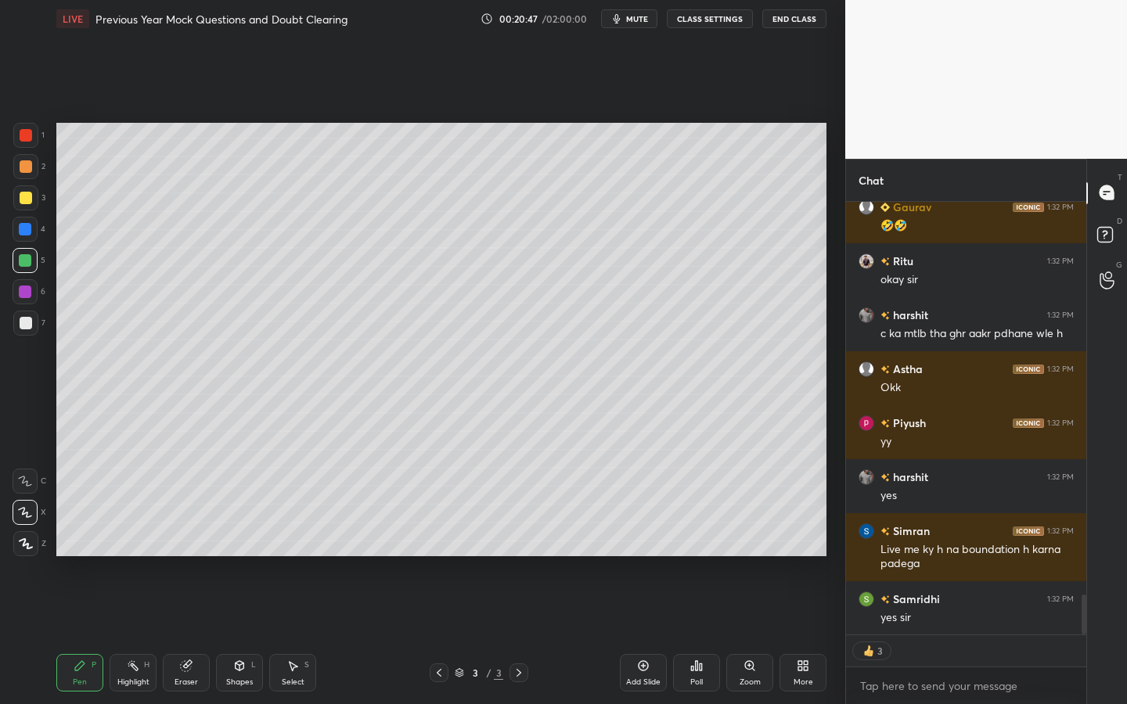
click at [185, 608] on icon at bounding box center [186, 666] width 10 height 10
drag, startPoint x: 29, startPoint y: 393, endPoint x: 27, endPoint y: 408, distance: 15.0
click at [29, 393] on div at bounding box center [25, 399] width 25 height 25
click at [25, 419] on div at bounding box center [25, 430] width 25 height 25
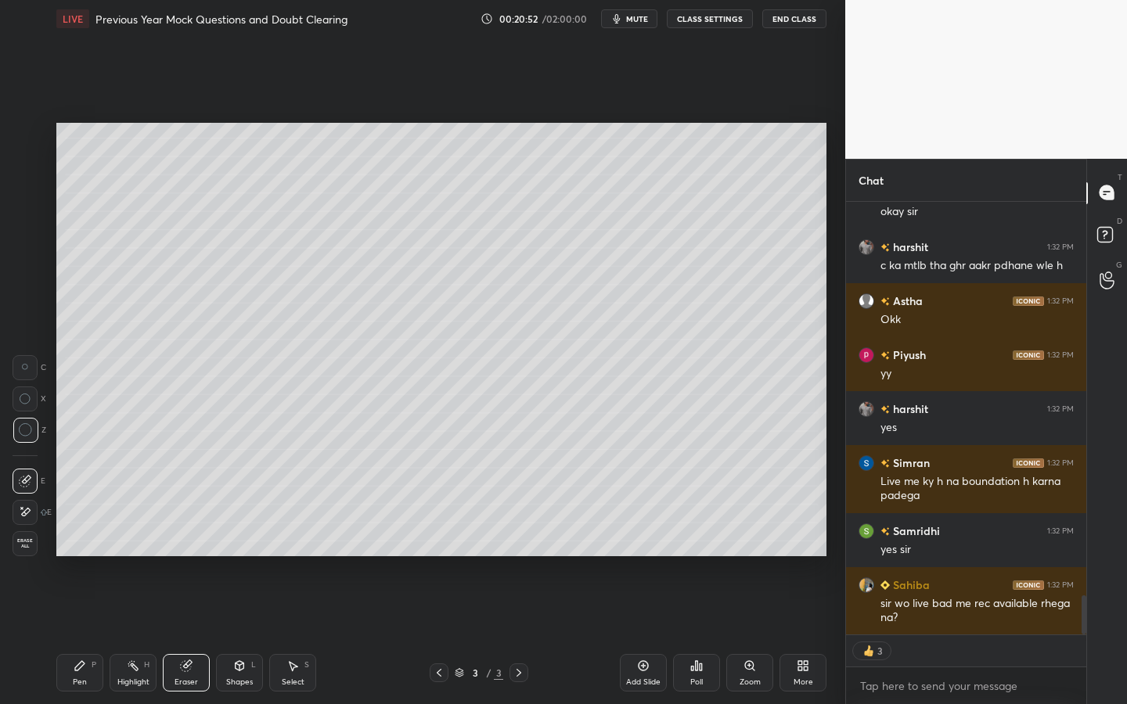
type textarea "x"
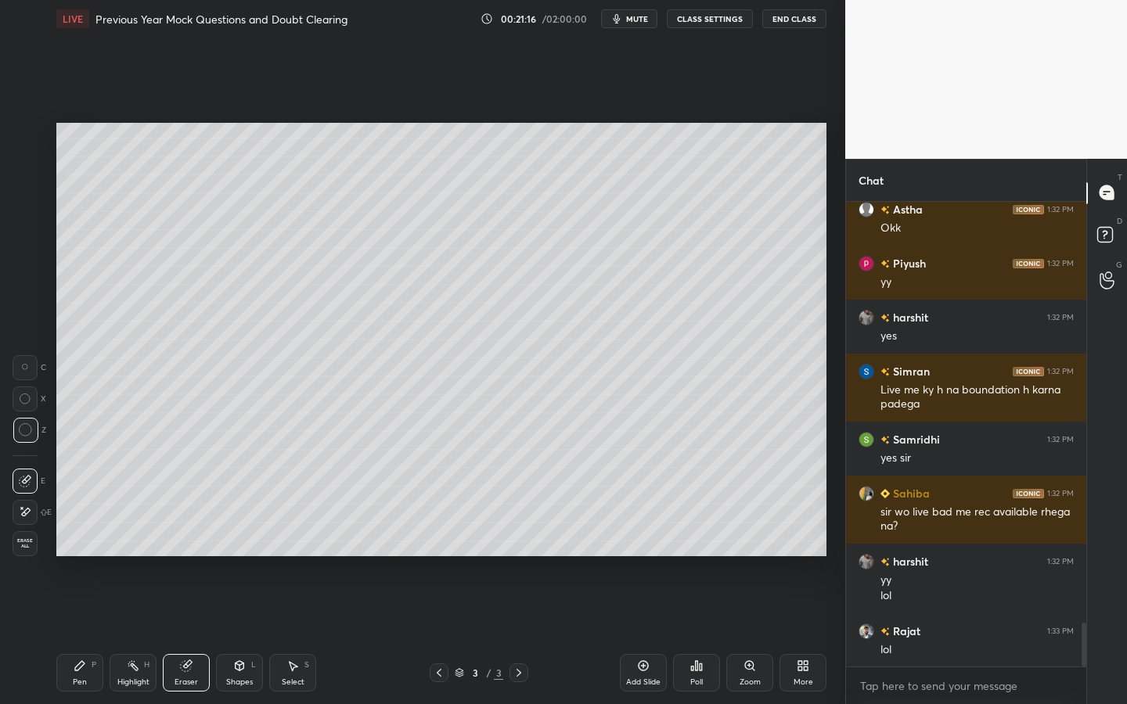
scroll to position [4496, 0]
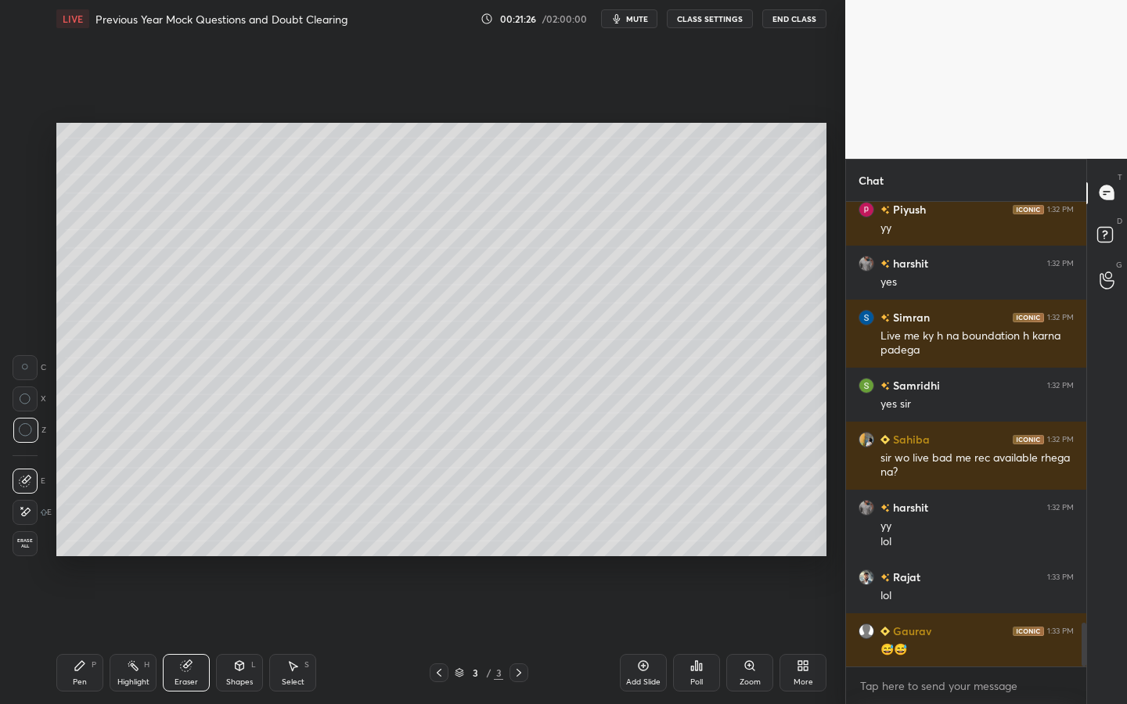
click at [84, 608] on icon at bounding box center [79, 665] width 9 height 9
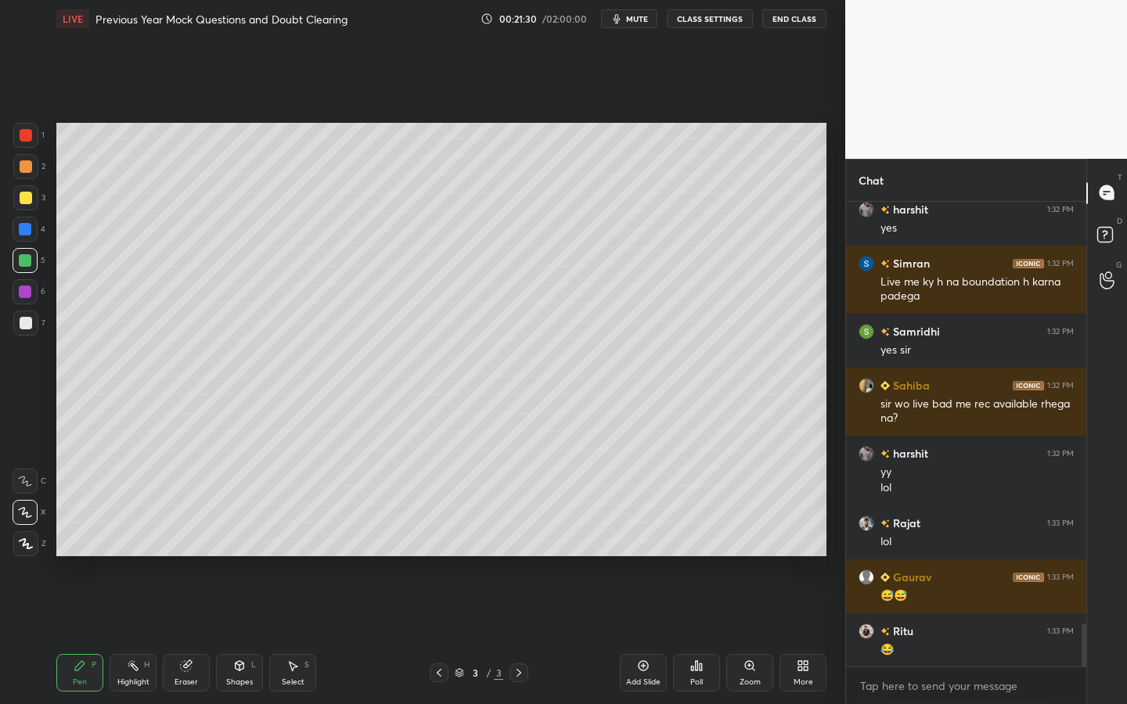
click at [29, 168] on div at bounding box center [26, 166] width 13 height 13
click at [27, 259] on div at bounding box center [25, 260] width 13 height 13
drag, startPoint x: 31, startPoint y: 543, endPoint x: 42, endPoint y: 545, distance: 12.0
click at [31, 545] on icon at bounding box center [26, 543] width 14 height 11
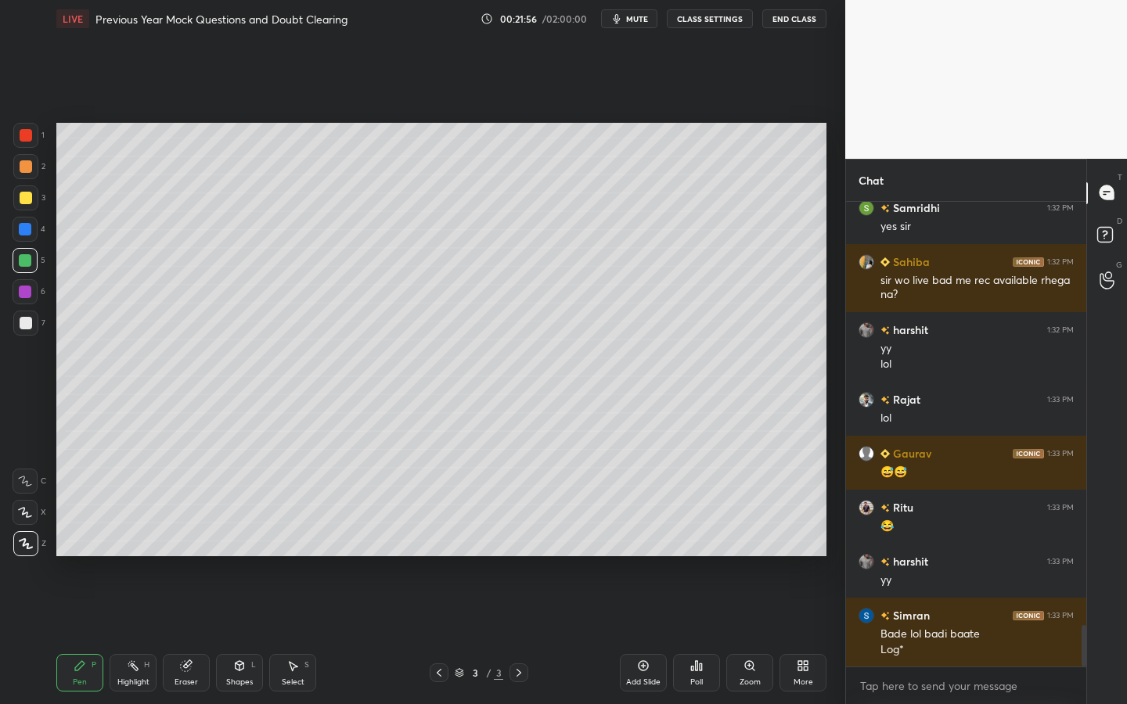
scroll to position [4727, 0]
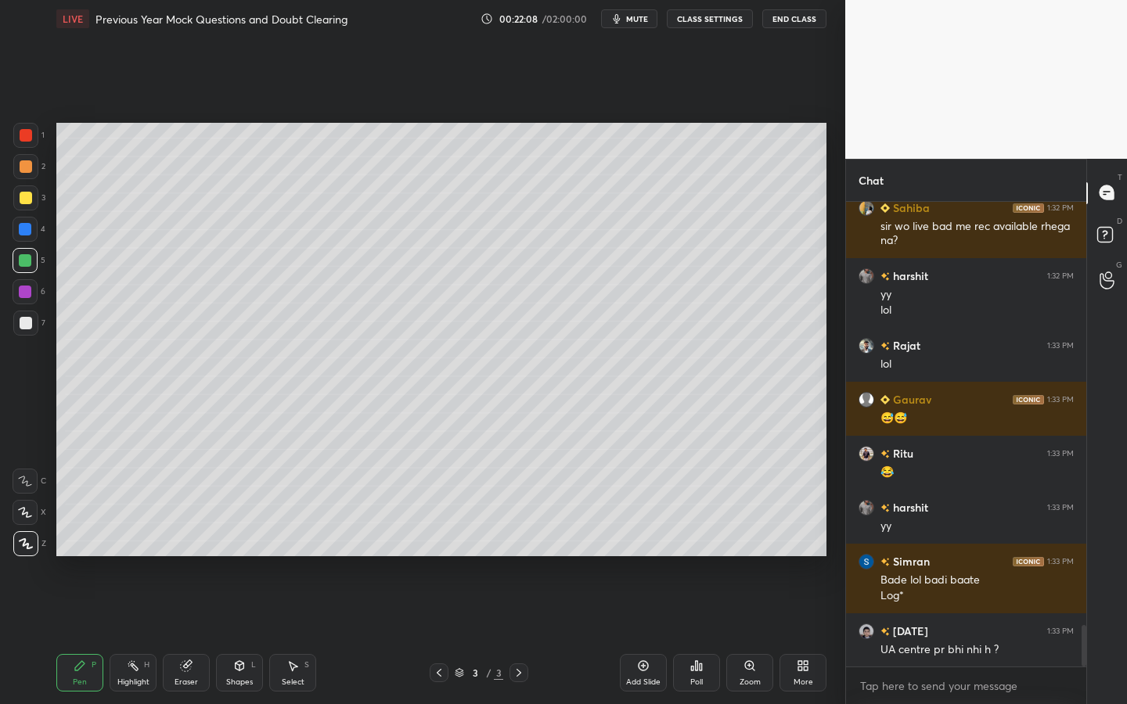
drag, startPoint x: 25, startPoint y: 135, endPoint x: 36, endPoint y: 153, distance: 21.7
click at [26, 135] on div at bounding box center [26, 135] width 13 height 13
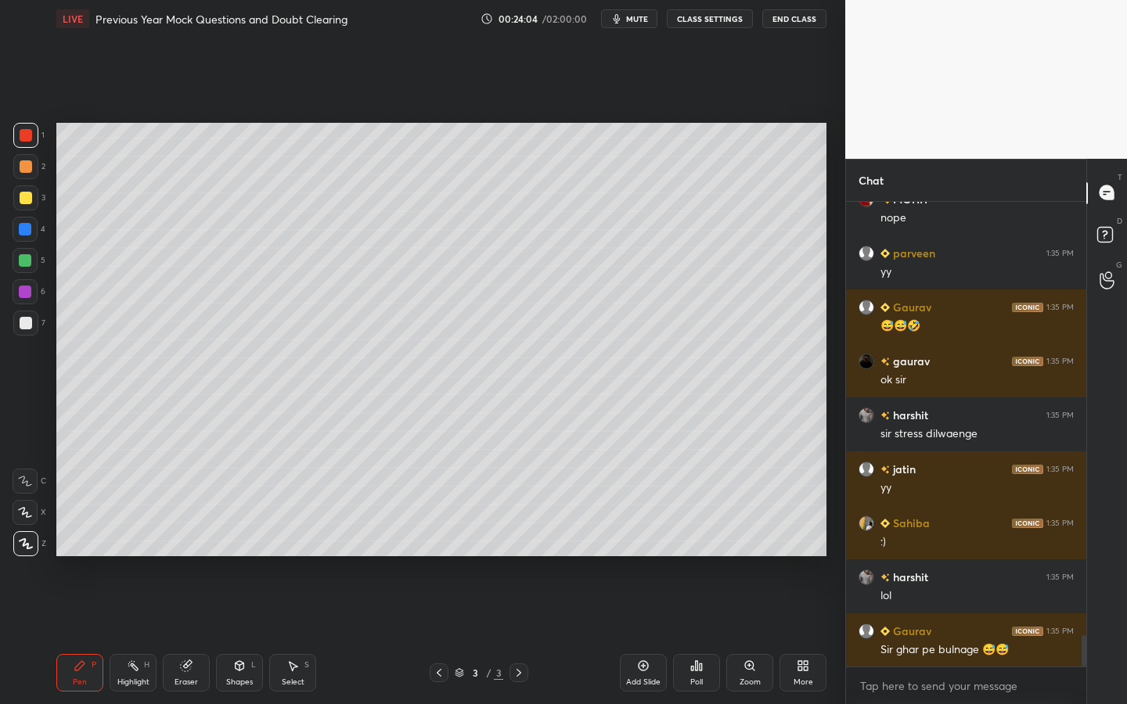
scroll to position [6452, 0]
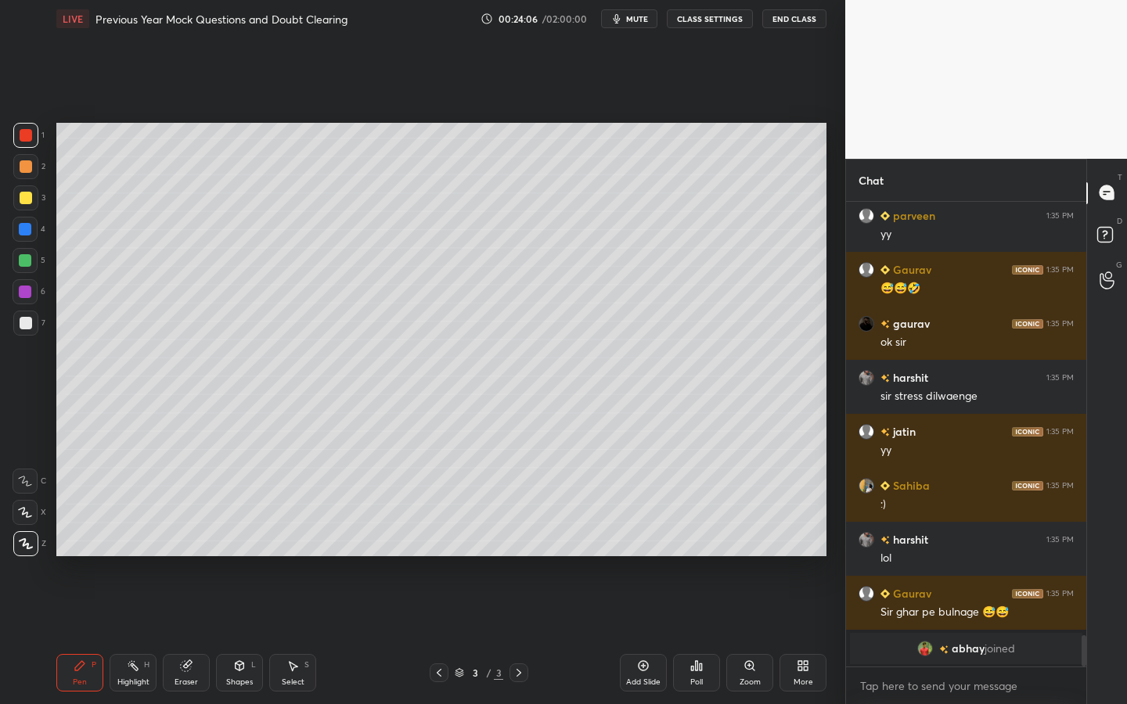
click at [27, 322] on div at bounding box center [26, 323] width 13 height 13
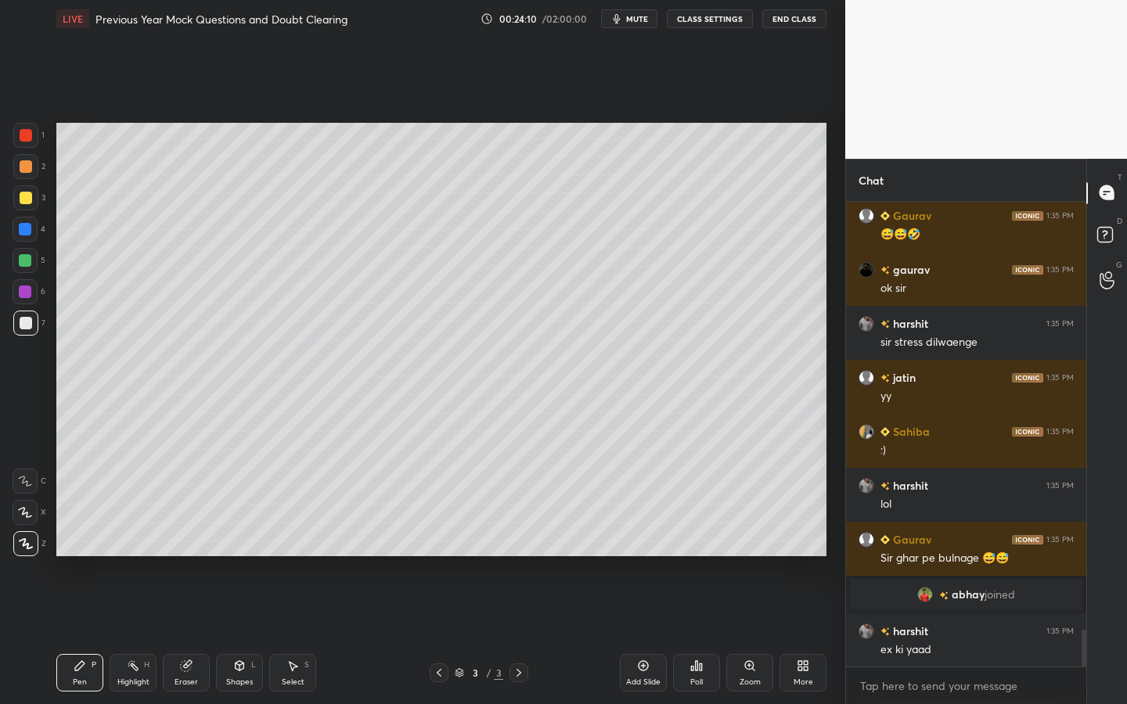
scroll to position [5376, 0]
